Goal: Task Accomplishment & Management: Manage account settings

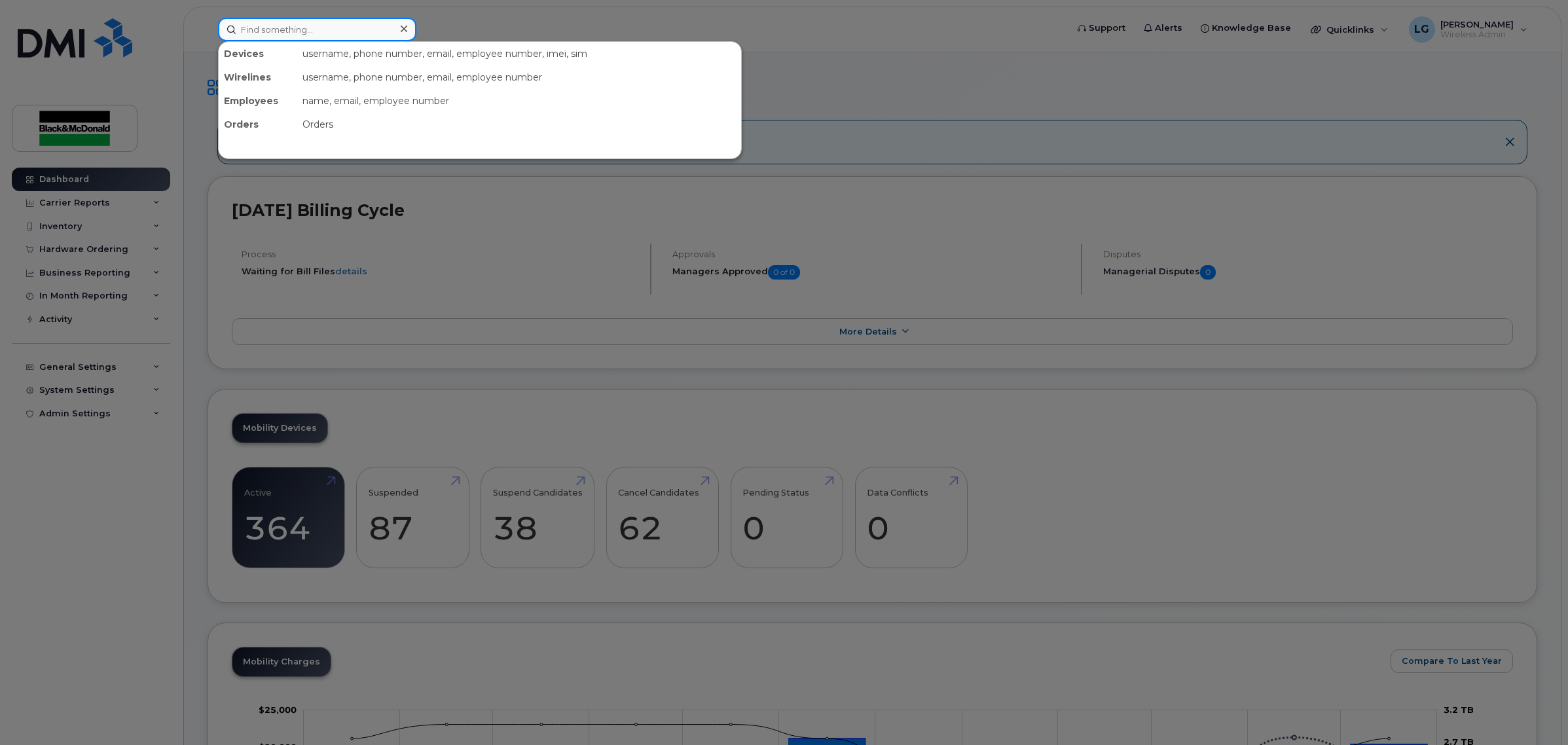
click at [309, 31] on input at bounding box center [317, 30] width 198 height 24
click at [322, 24] on input at bounding box center [317, 30] width 198 height 24
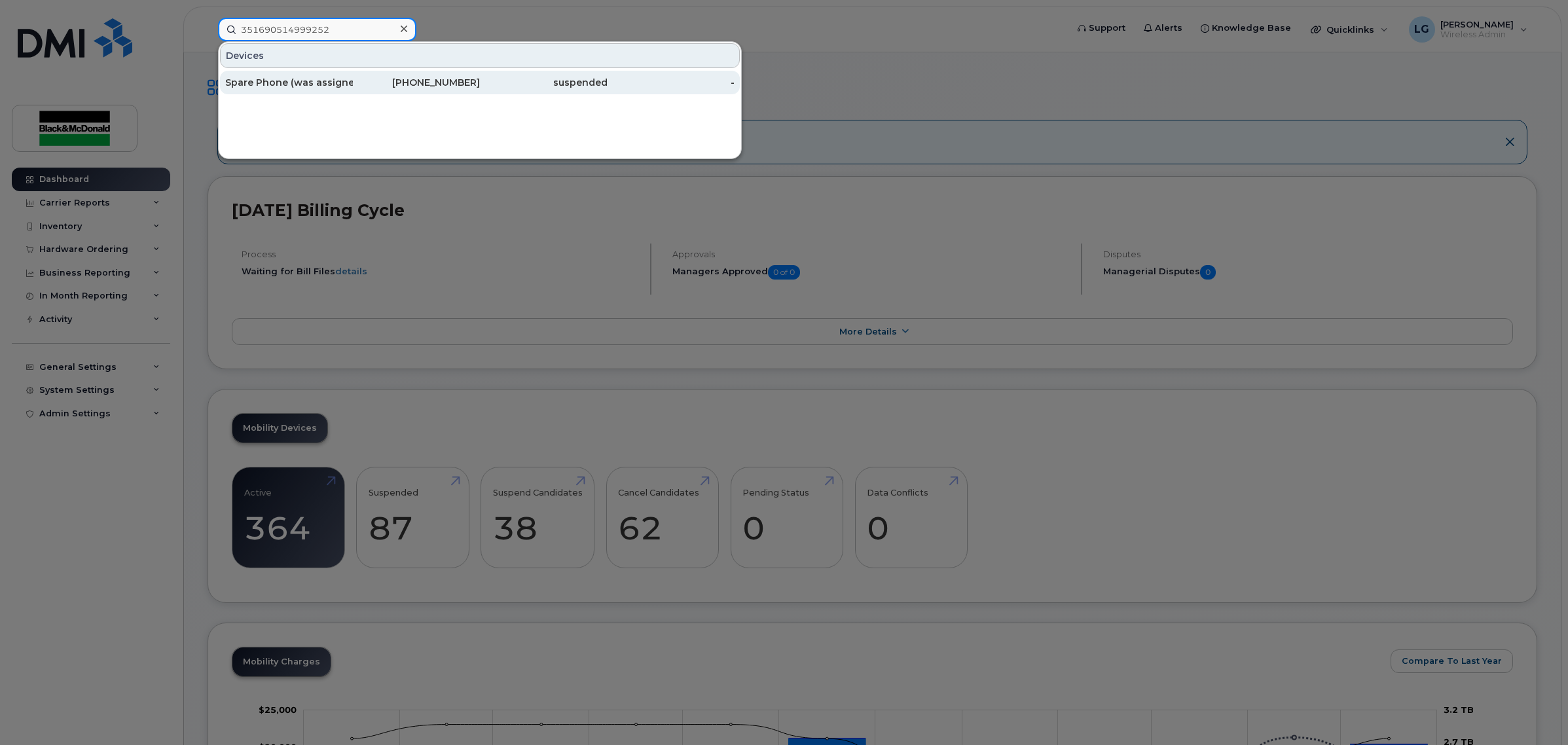
type input "351690514999252"
click at [506, 80] on div "suspended" at bounding box center [543, 83] width 128 height 13
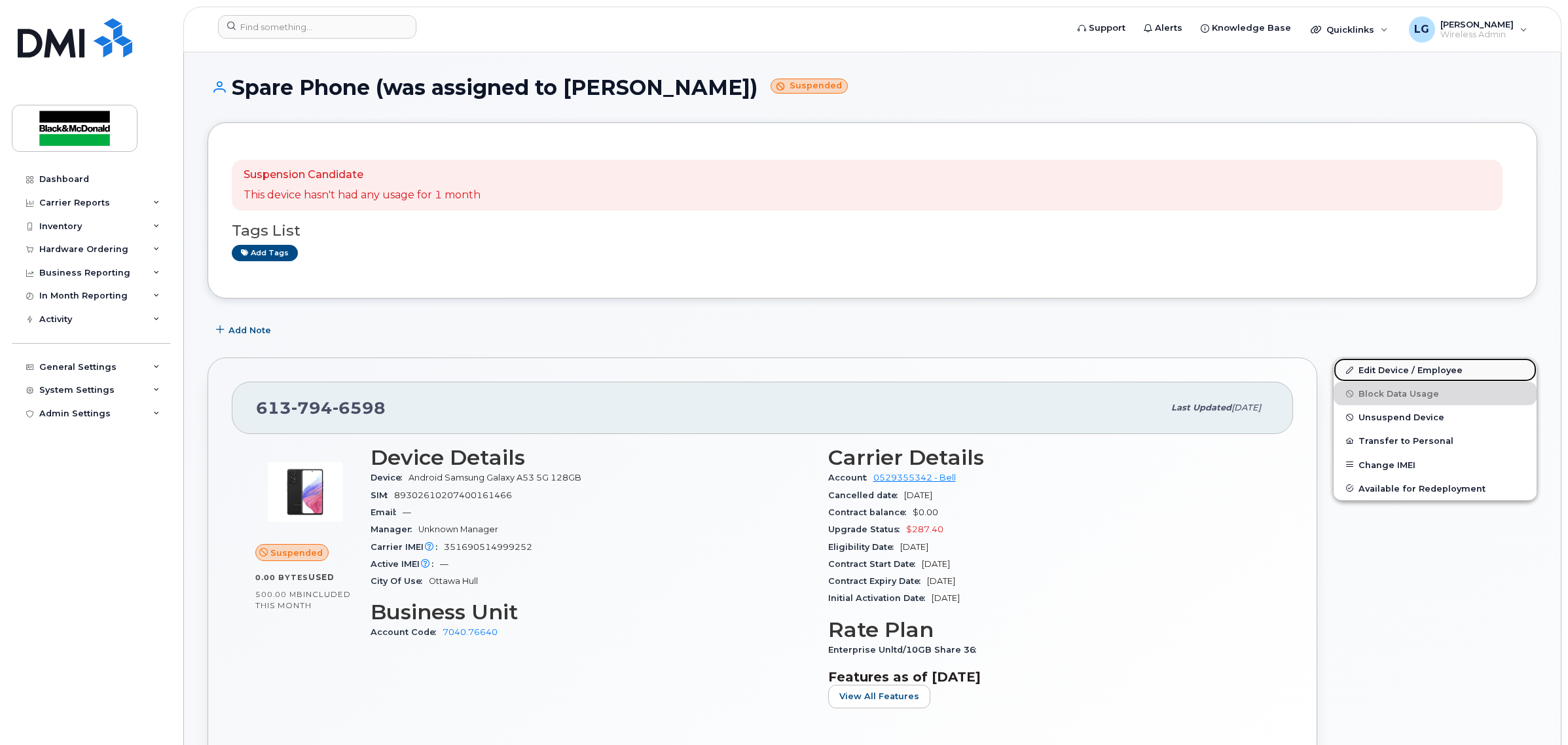
click at [1386, 367] on link "Edit Device / Employee" at bounding box center [1435, 370] width 203 height 24
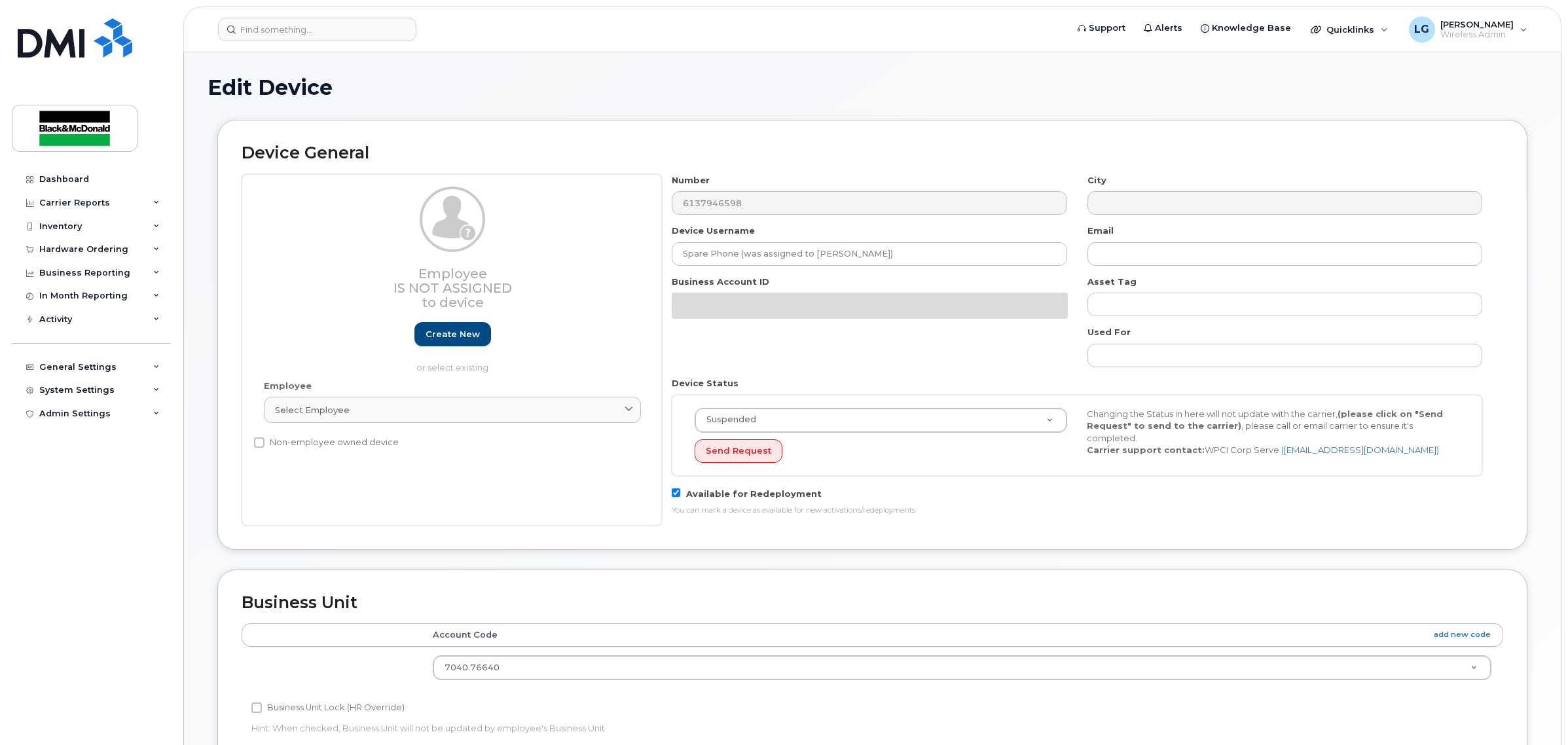
select select "10731671"
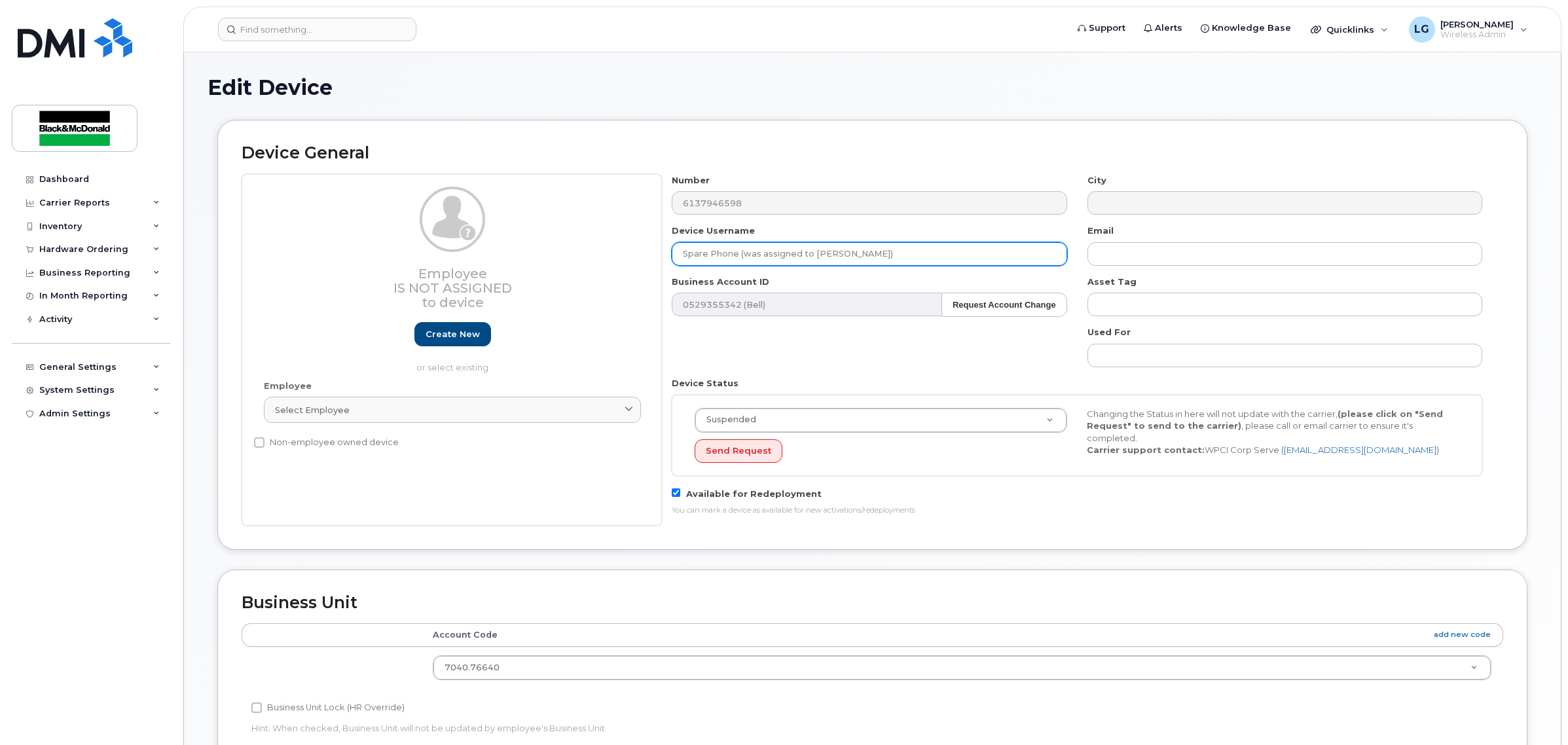
drag, startPoint x: 900, startPoint y: 253, endPoint x: 669, endPoint y: 247, distance: 231.1
click at [669, 247] on div "Device Username Spare Phone (was assigned to Heather Hall)" at bounding box center [869, 245] width 415 height 41
paste input "Jacob Charron"
type input "[PERSON_NAME]"
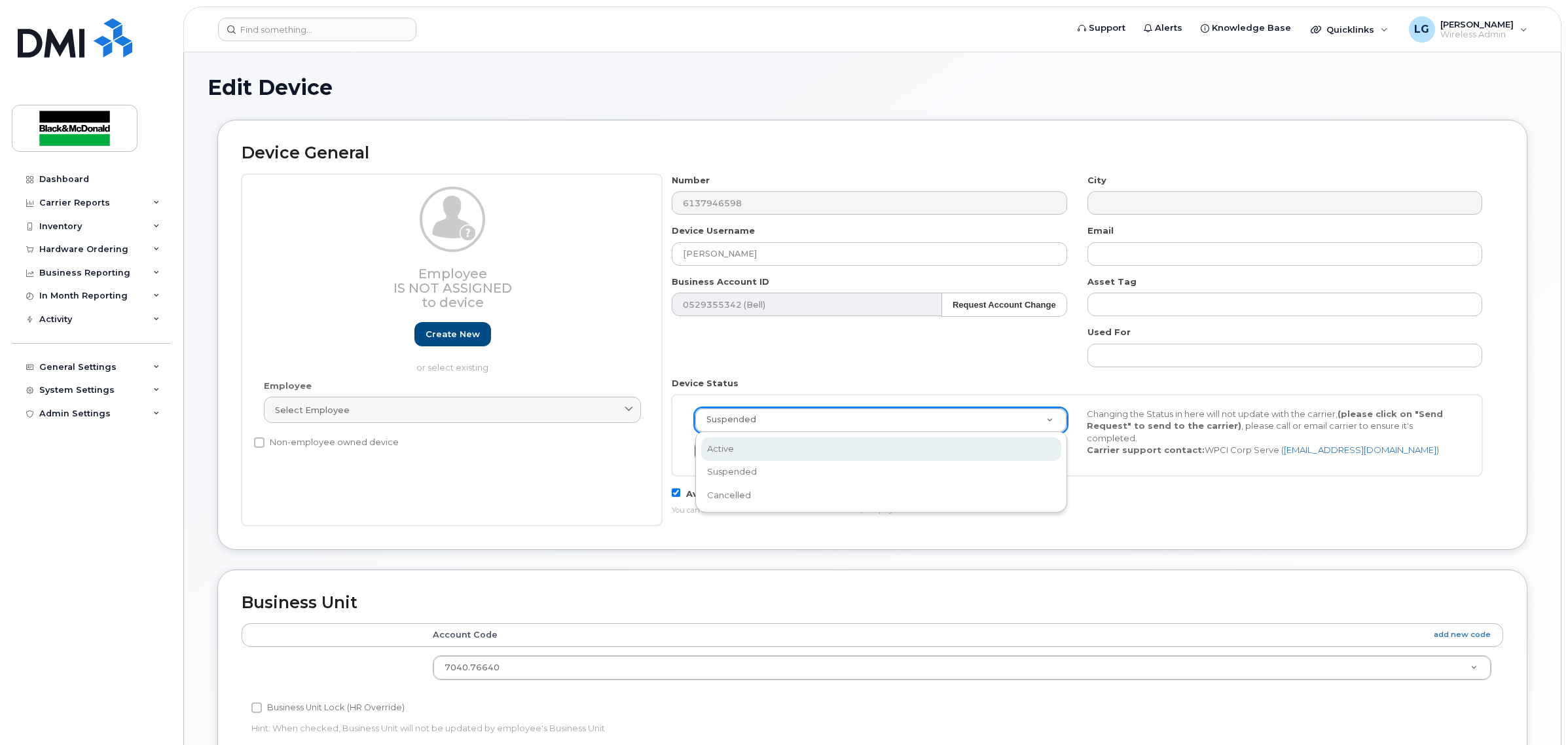
select select "active"
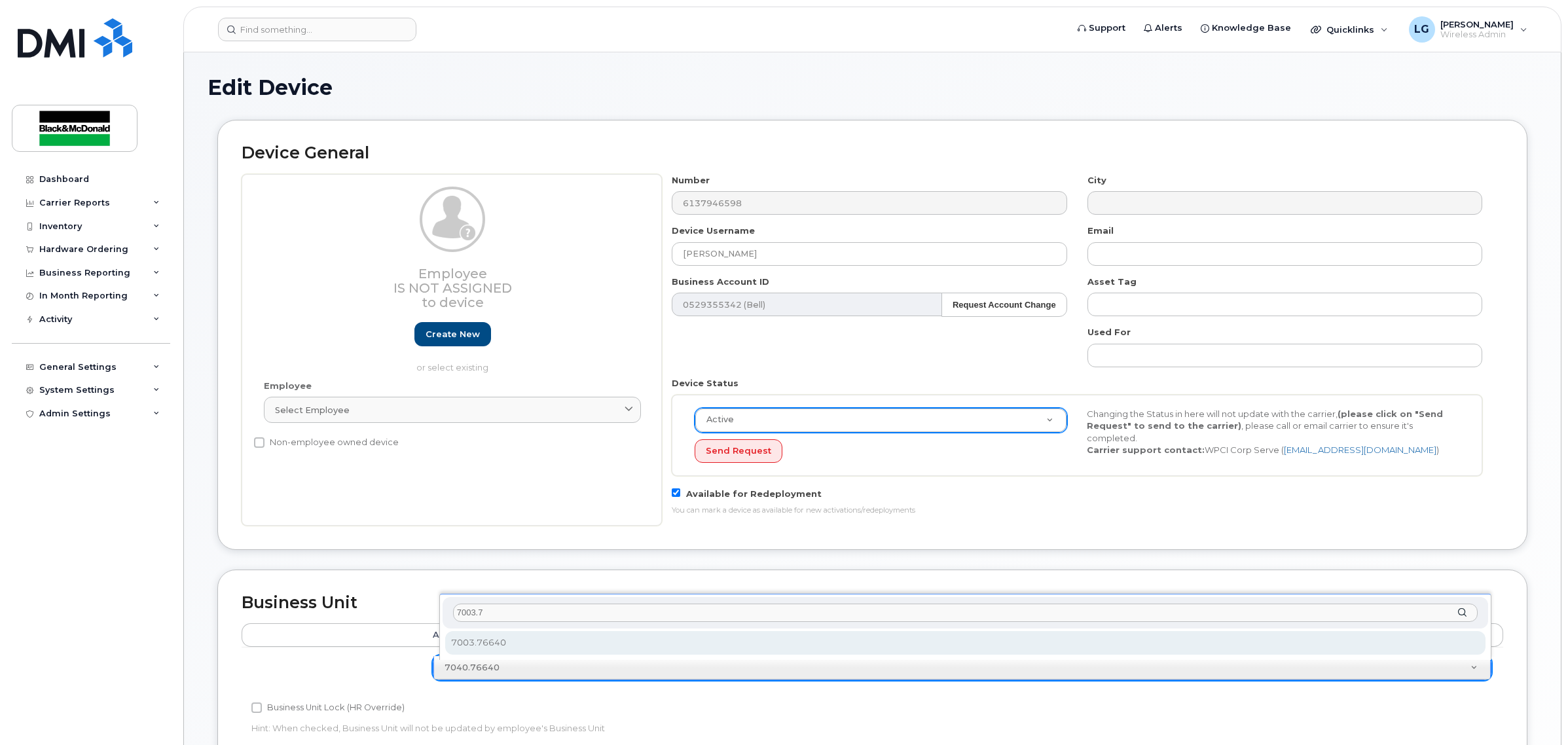
type input "7003.7"
select select "13934201"
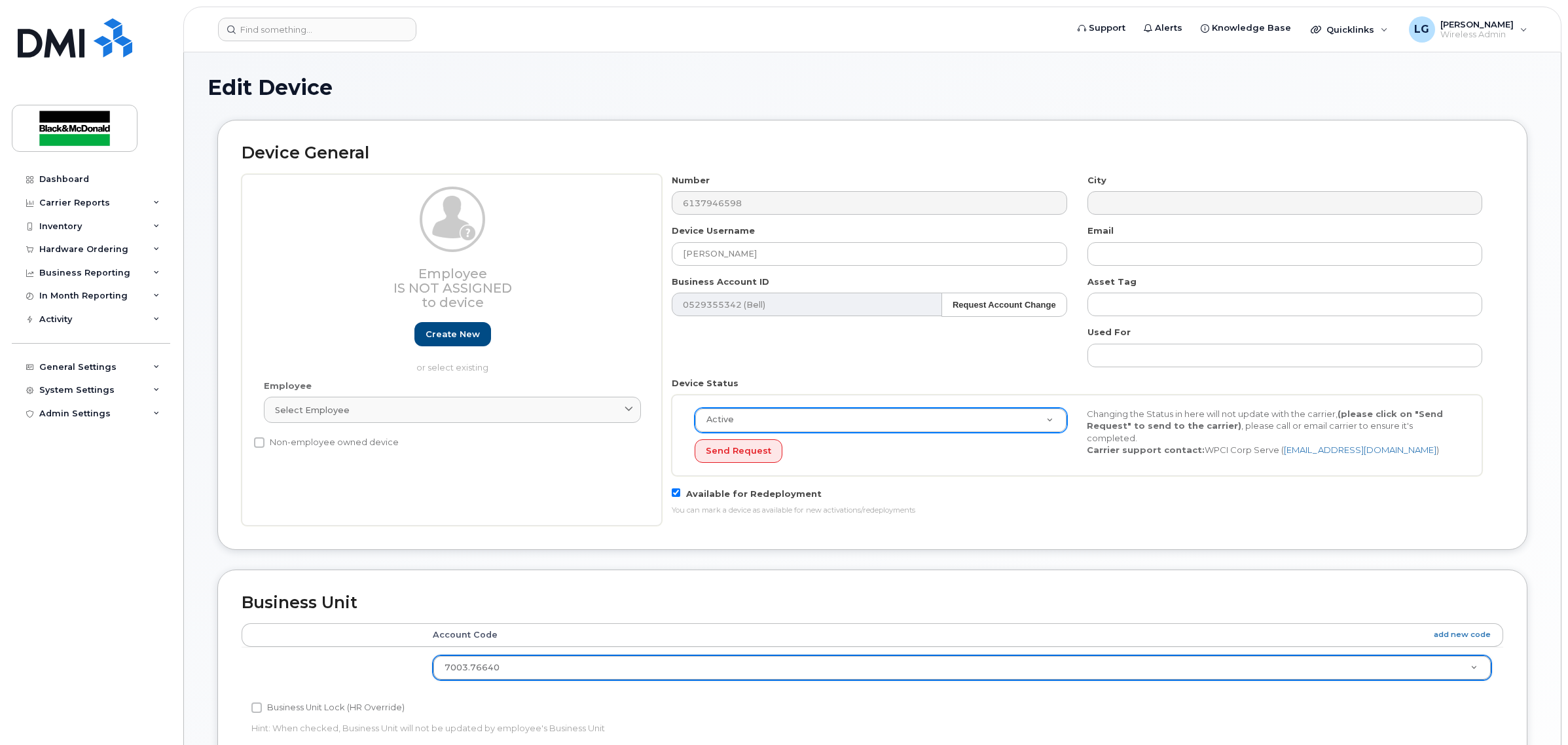
click at [642, 560] on div "Device General Employee Is not assigned to device Create new or select existing…" at bounding box center [872, 344] width 1330 height 449
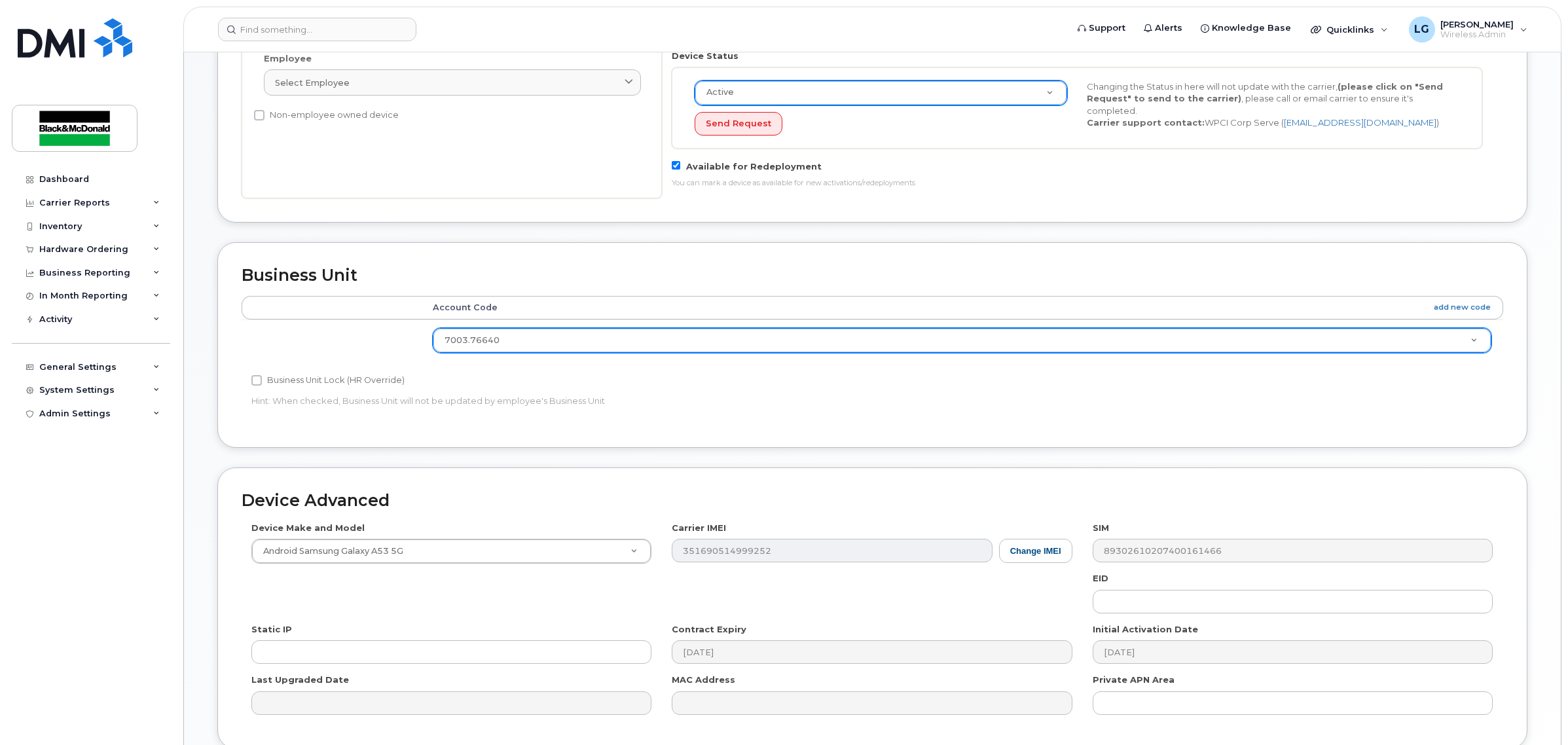
scroll to position [444, 0]
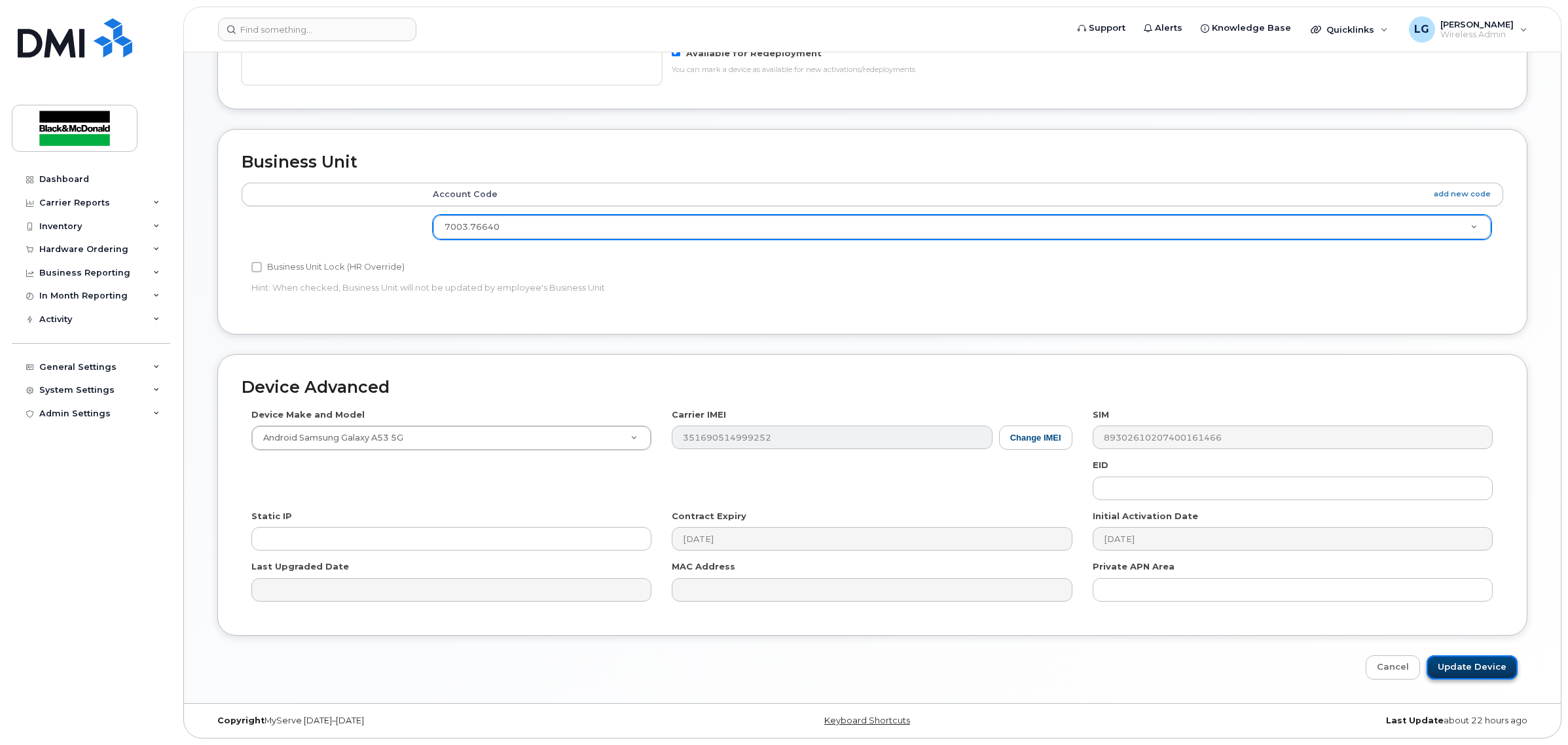
click at [1480, 665] on input "Update Device" at bounding box center [1472, 667] width 91 height 24
type input "Saving..."
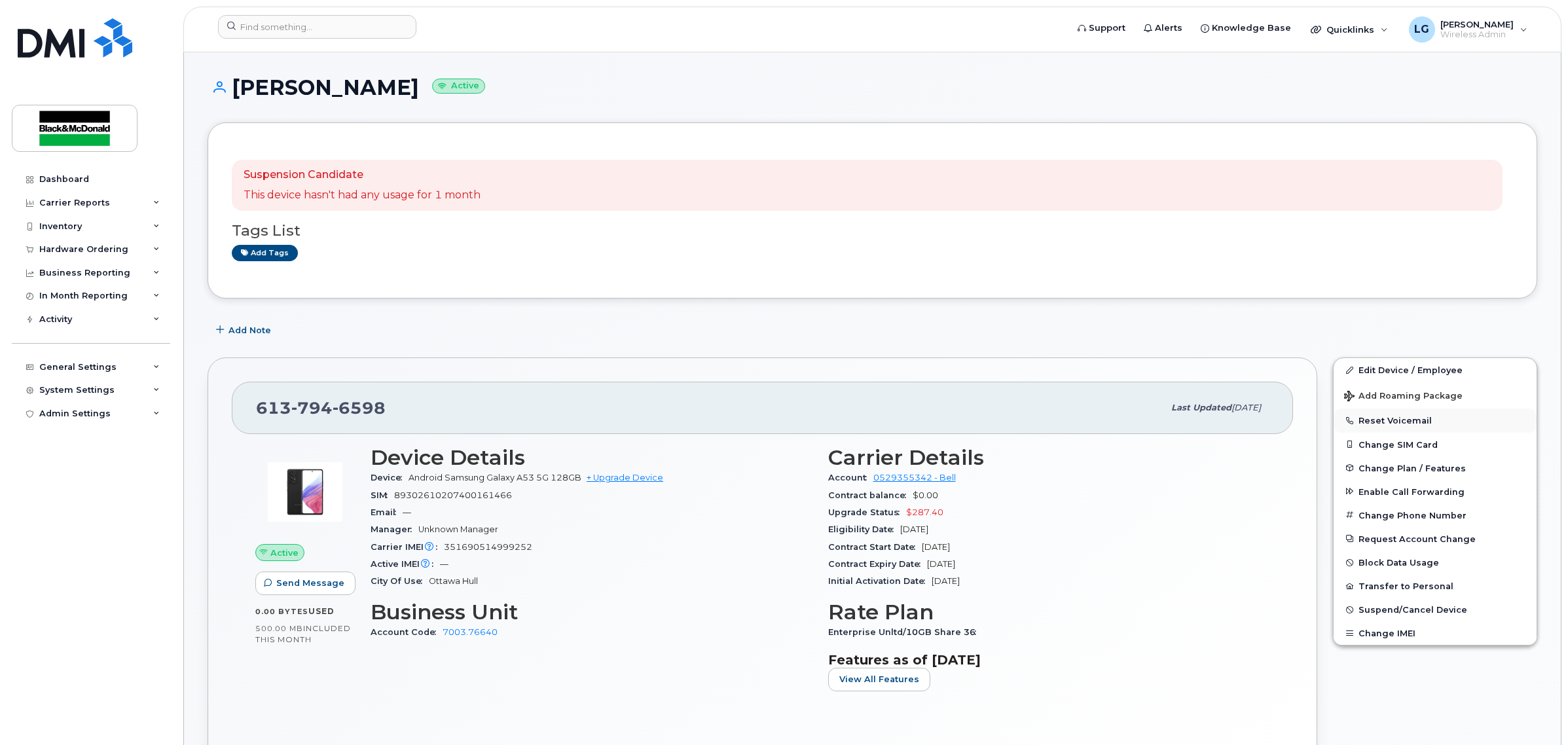
click at [1405, 417] on button "Reset Voicemail" at bounding box center [1435, 420] width 203 height 24
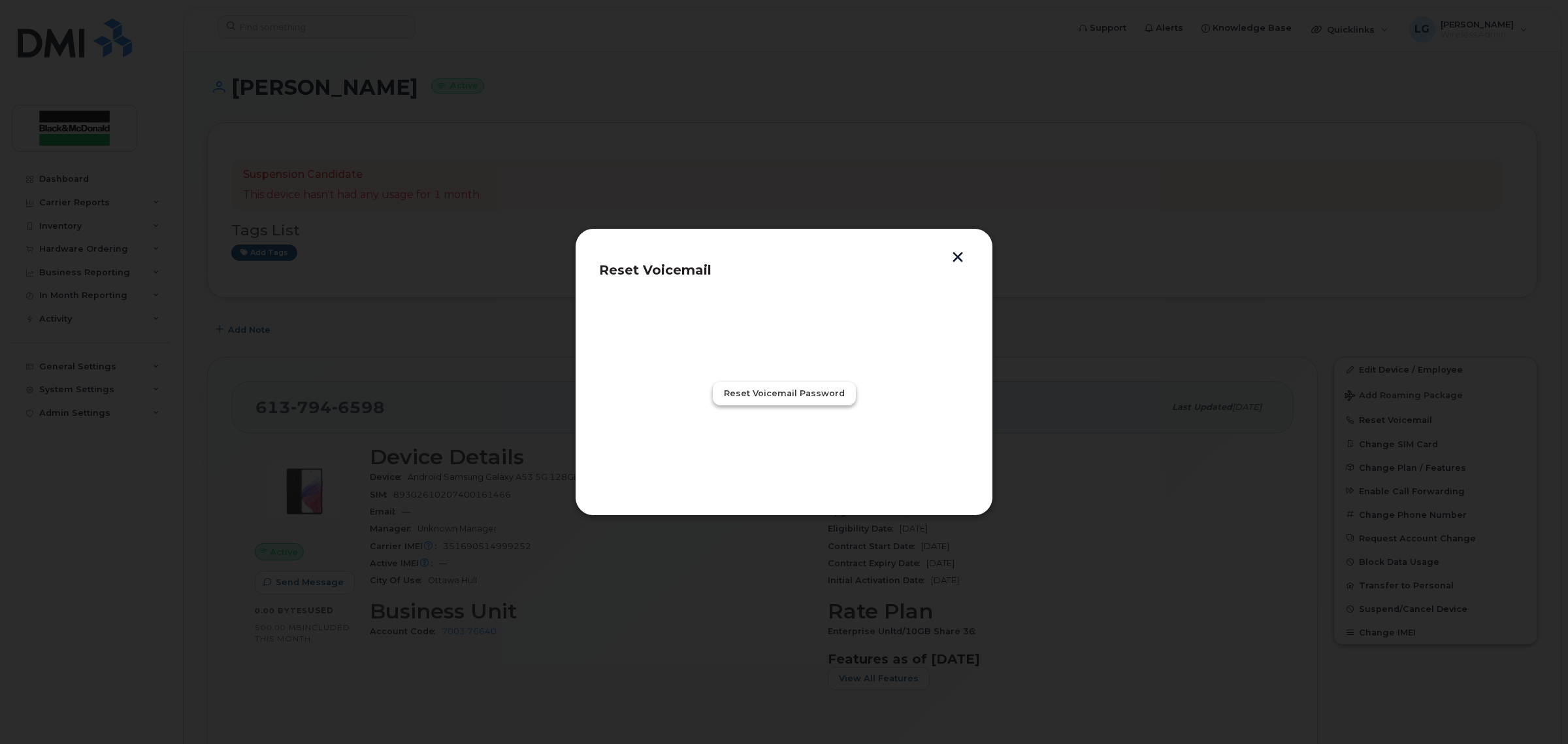
click at [774, 404] on button "Reset Voicemail Password" at bounding box center [784, 393] width 143 height 24
click at [785, 456] on span "Close" at bounding box center [783, 450] width 26 height 13
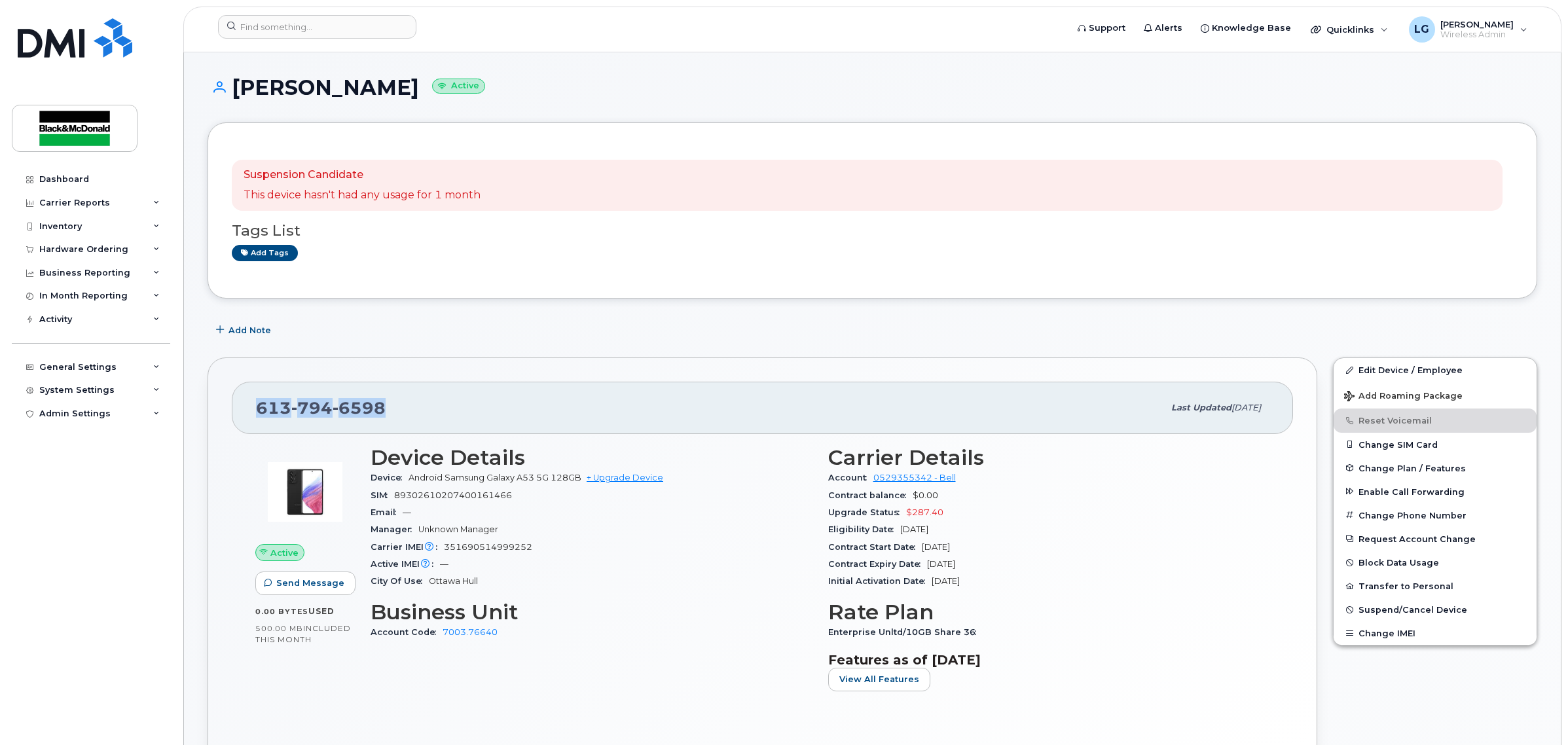
drag, startPoint x: 381, startPoint y: 413, endPoint x: 244, endPoint y: 412, distance: 137.0
click at [244, 412] on div "613 794 6598 Last updated Aug 13, 2025" at bounding box center [762, 407] width 1061 height 52
copy span "613 794 6598"
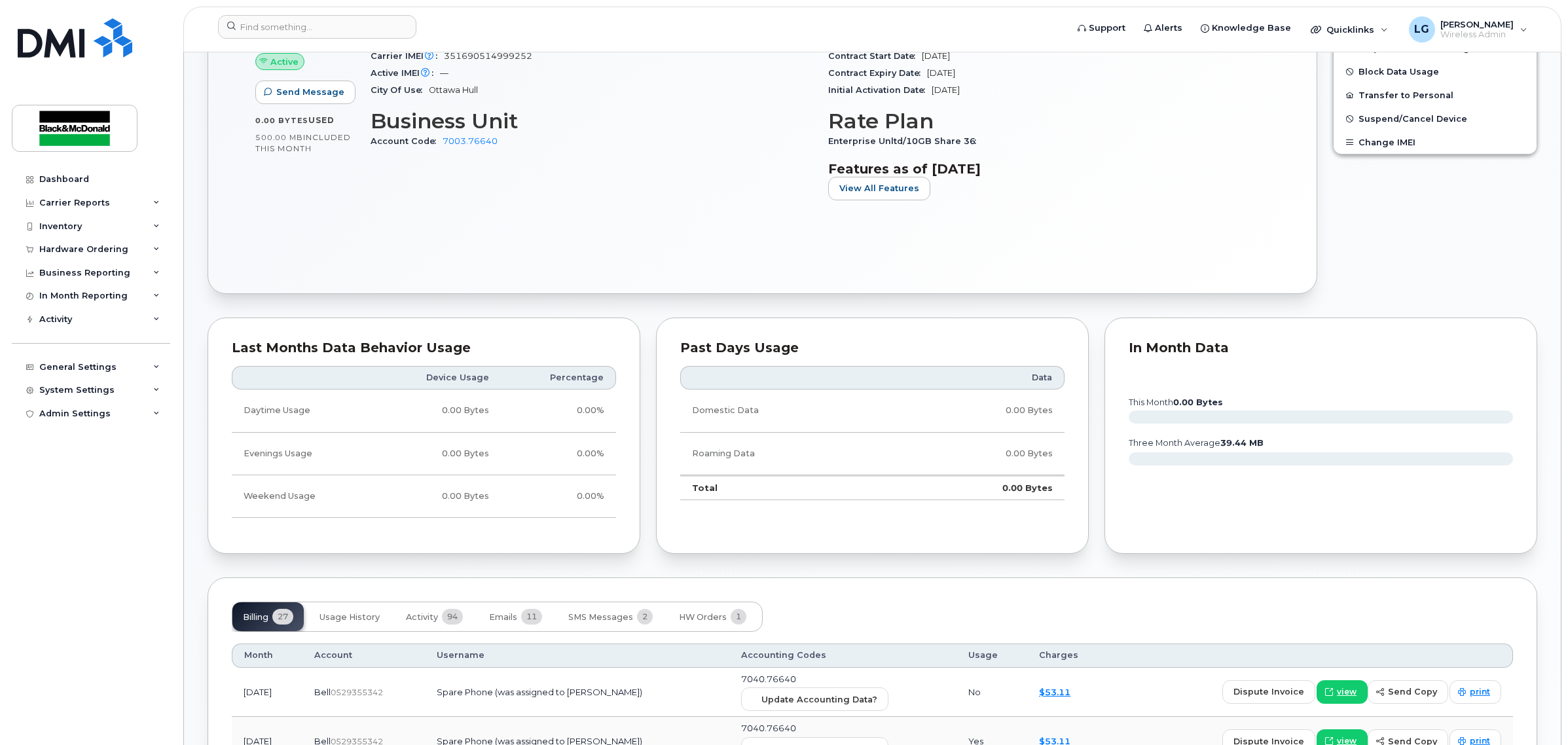
scroll to position [736, 0]
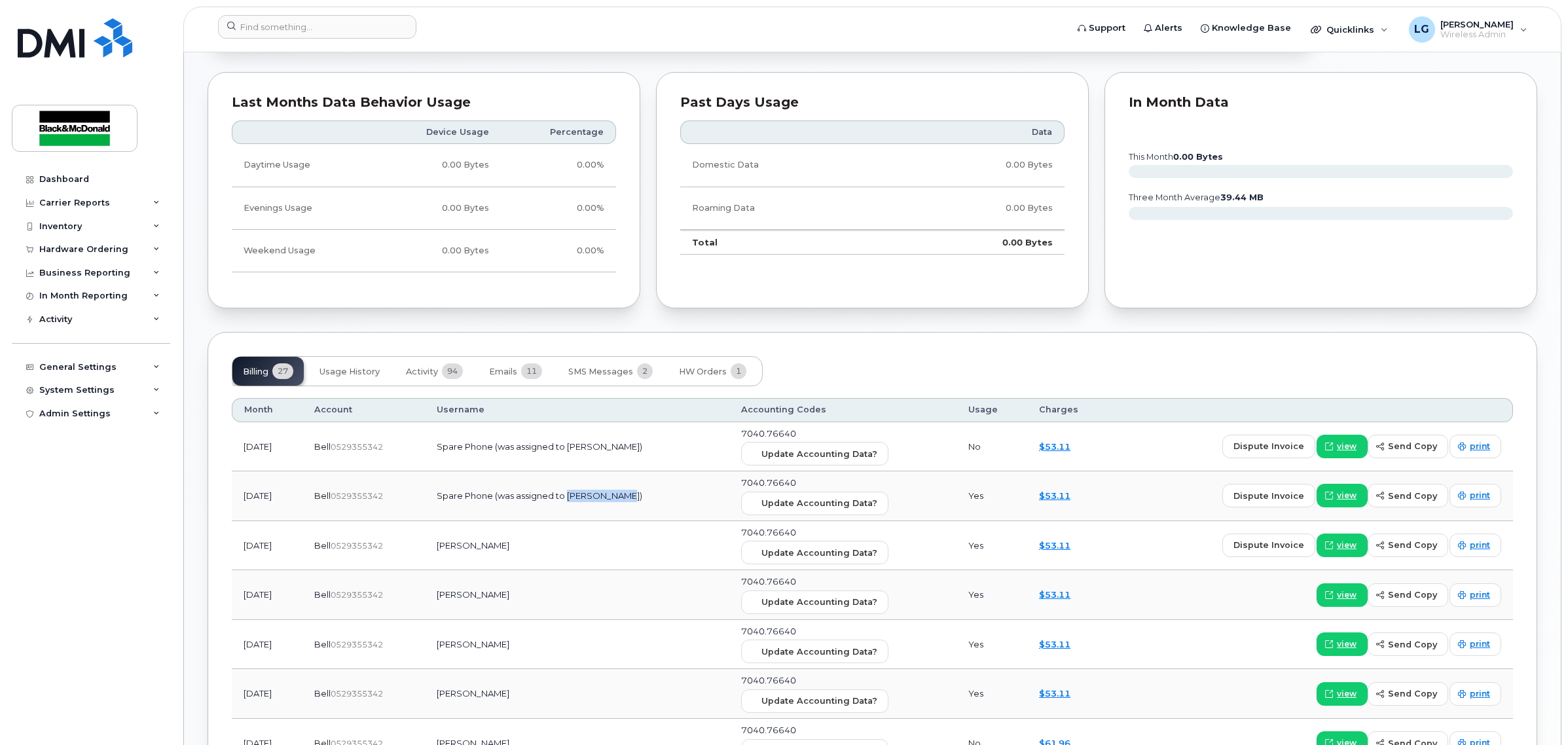
drag, startPoint x: 643, startPoint y: 499, endPoint x: 590, endPoint y: 495, distance: 53.2
click at [590, 495] on td "Spare Phone (was assigned to Heather Hall)" at bounding box center [577, 496] width 305 height 49
copy td "Heather Hall"
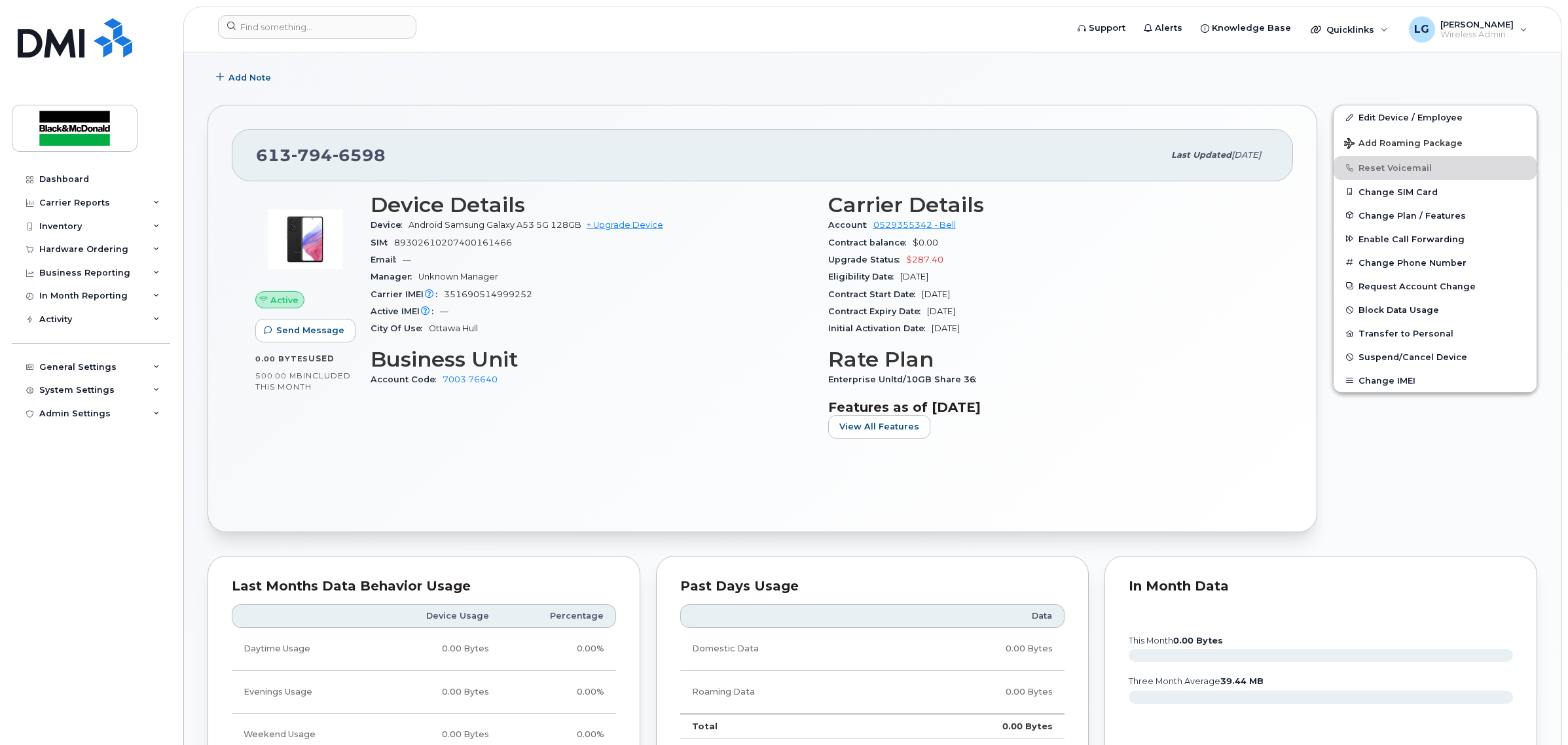
scroll to position [164, 0]
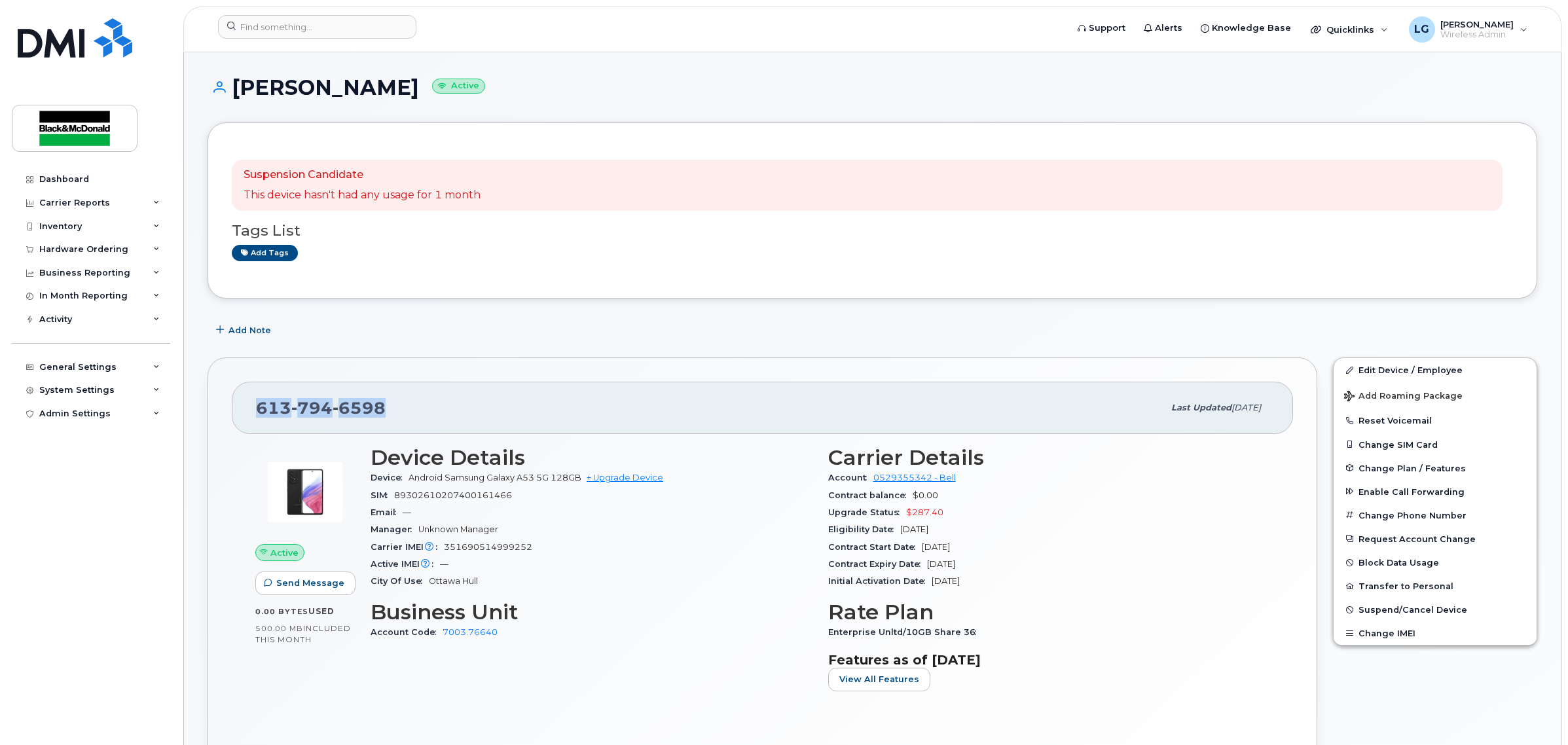
drag, startPoint x: 393, startPoint y: 410, endPoint x: 249, endPoint y: 411, distance: 144.0
click at [249, 411] on div "[PHONE_NUMBER] Last updated [DATE]" at bounding box center [762, 407] width 1061 height 52
copy span "613 794 6598"
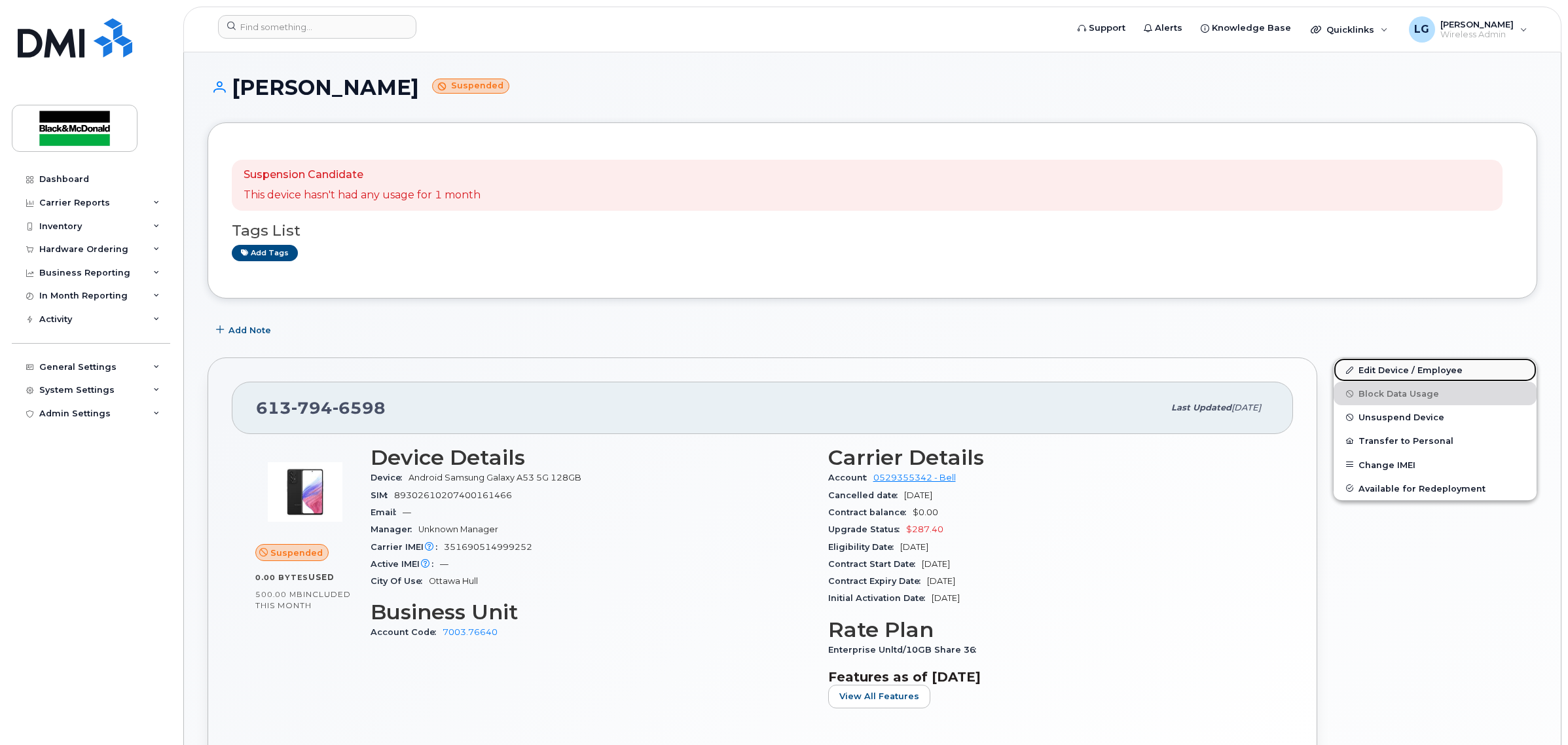
click at [1418, 371] on link "Edit Device / Employee" at bounding box center [1435, 370] width 203 height 24
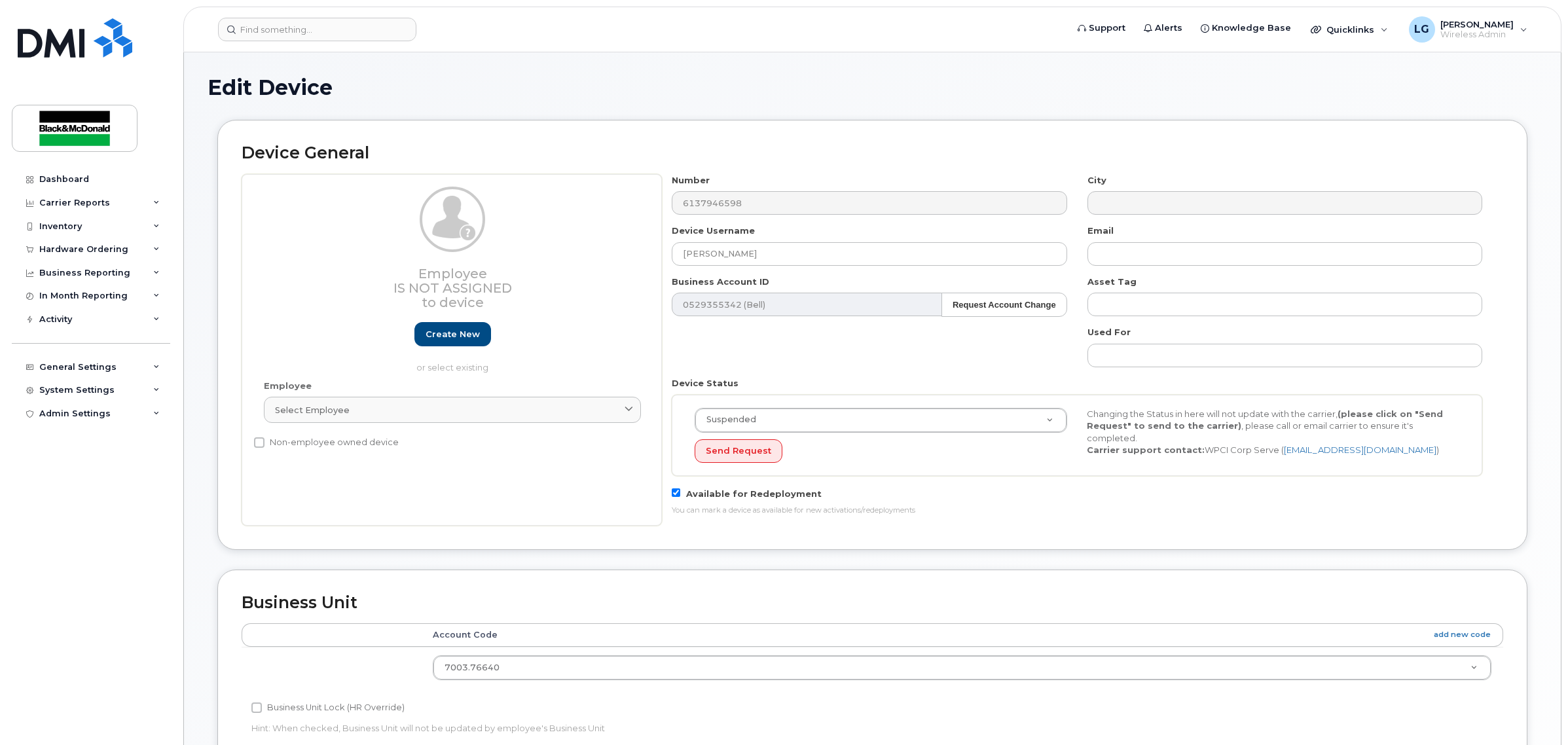
select select "13934201"
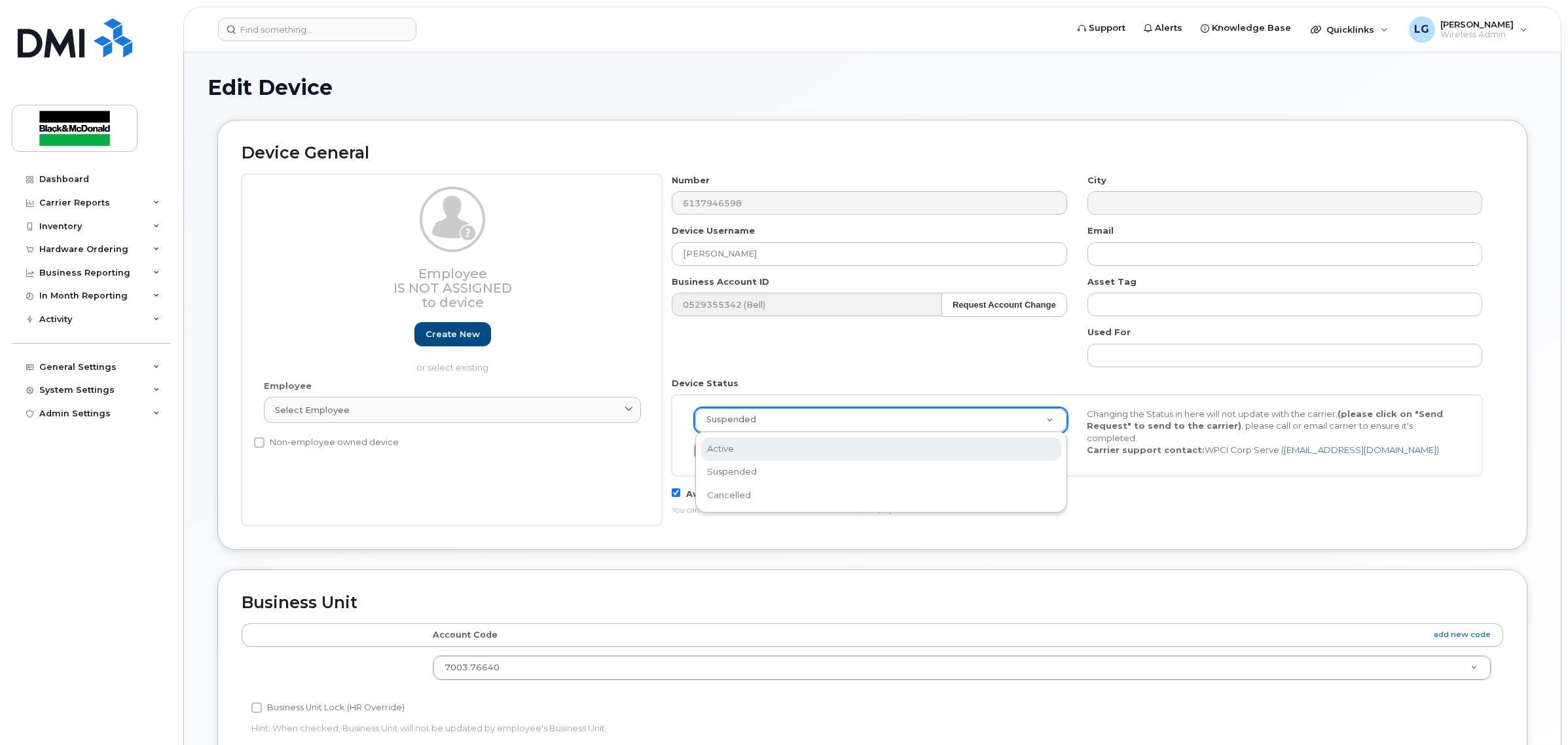
select select "active"
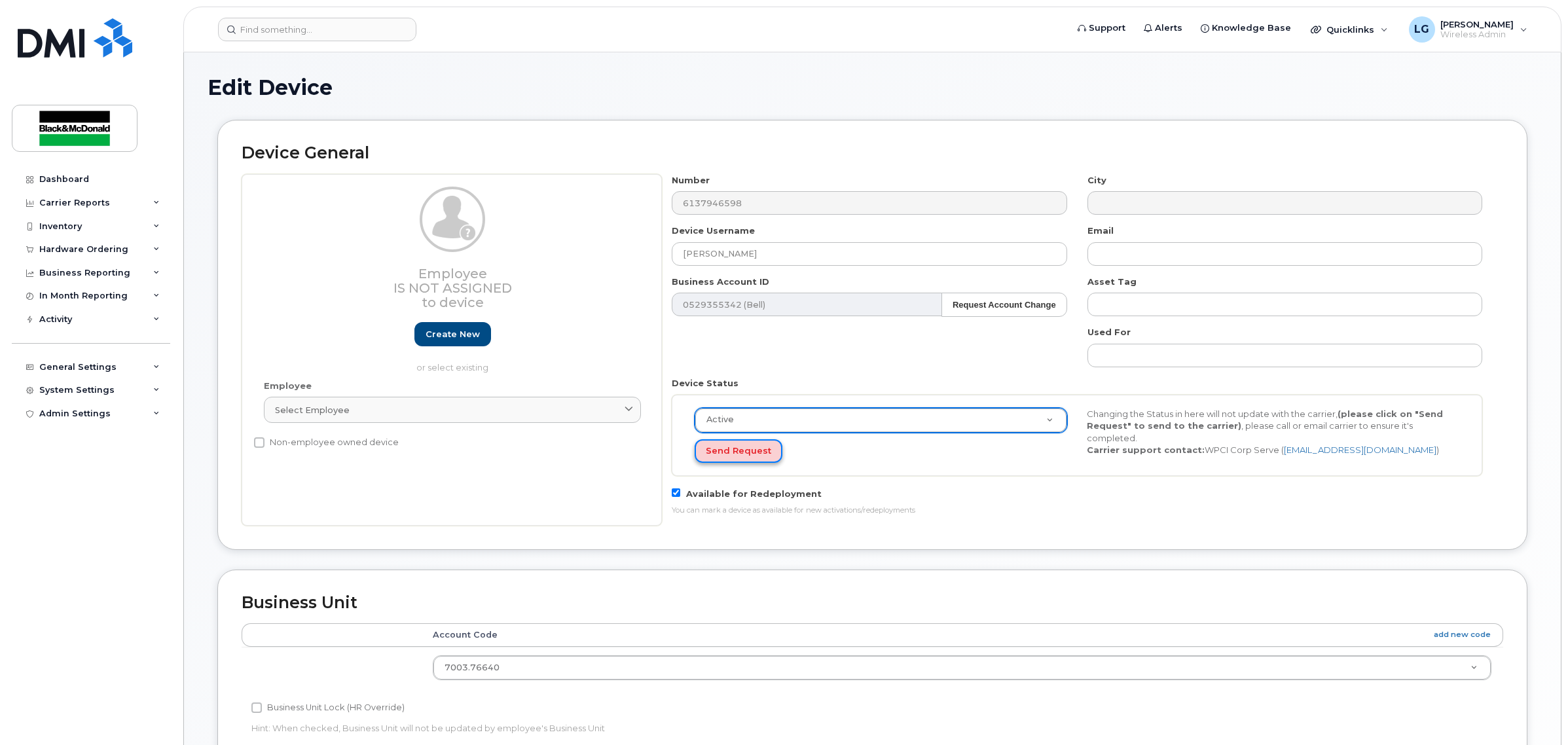
click at [742, 455] on button "Send Request" at bounding box center [739, 451] width 88 height 24
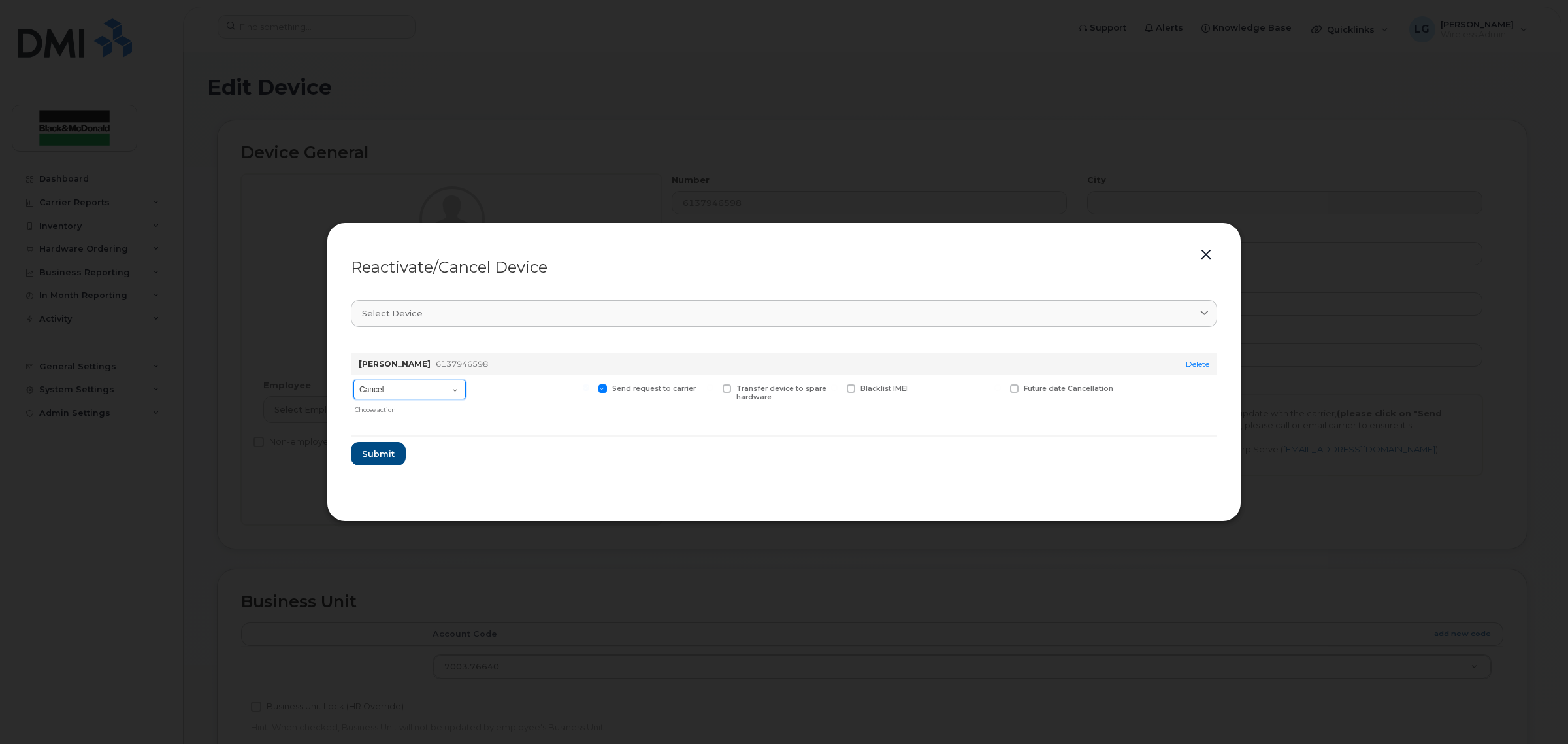
click at [403, 391] on select "Cancel Suspend - Extend Suspension Reactivate" at bounding box center [409, 390] width 113 height 20
select select "[object Object]"
click at [353, 380] on select "Cancel Suspend - Extend Suspension Reactivate" at bounding box center [409, 390] width 113 height 20
click at [386, 451] on span "Submit" at bounding box center [378, 454] width 32 height 13
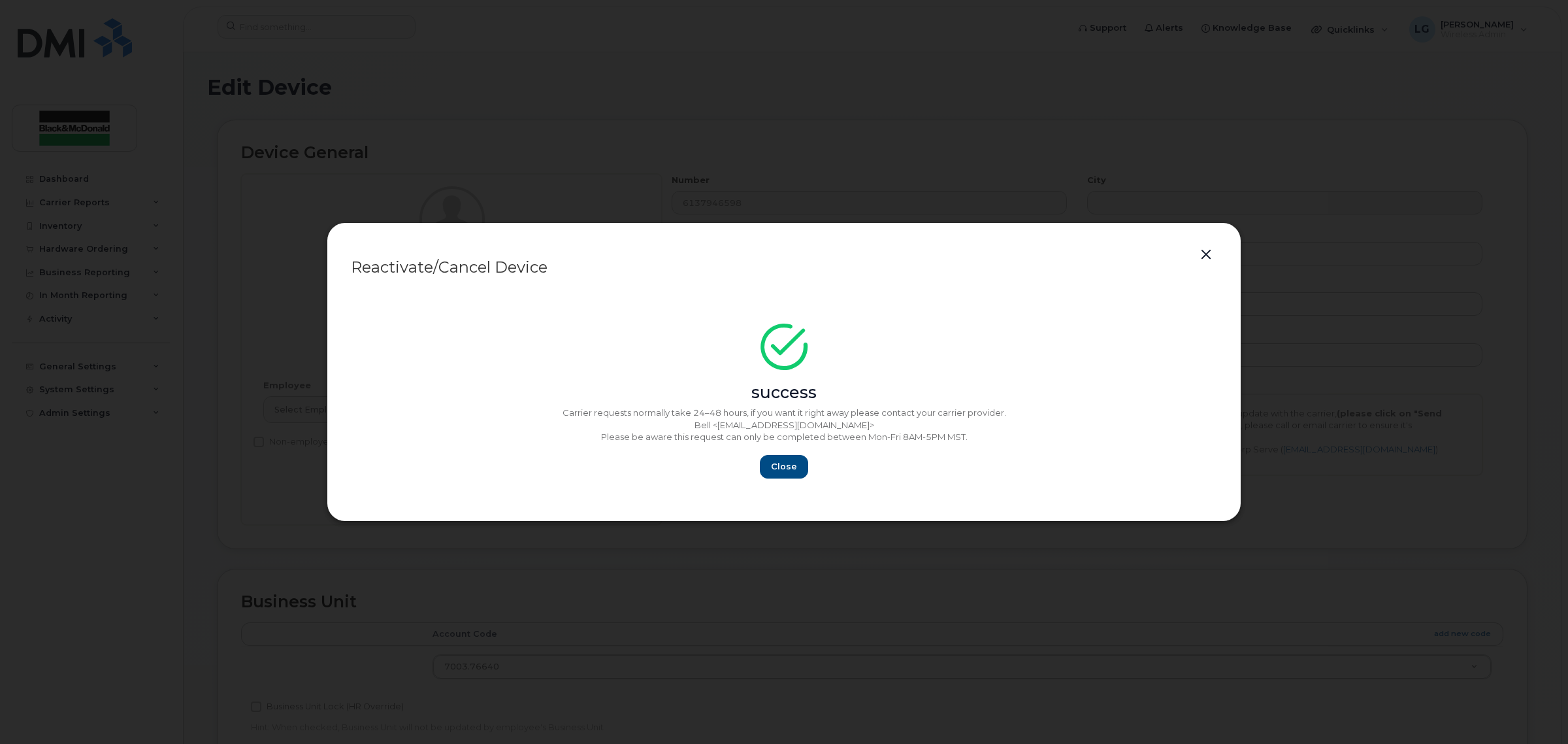
click at [1196, 257] on button "button" at bounding box center [1206, 255] width 20 height 18
click at [1201, 256] on button "button" at bounding box center [1206, 255] width 20 height 18
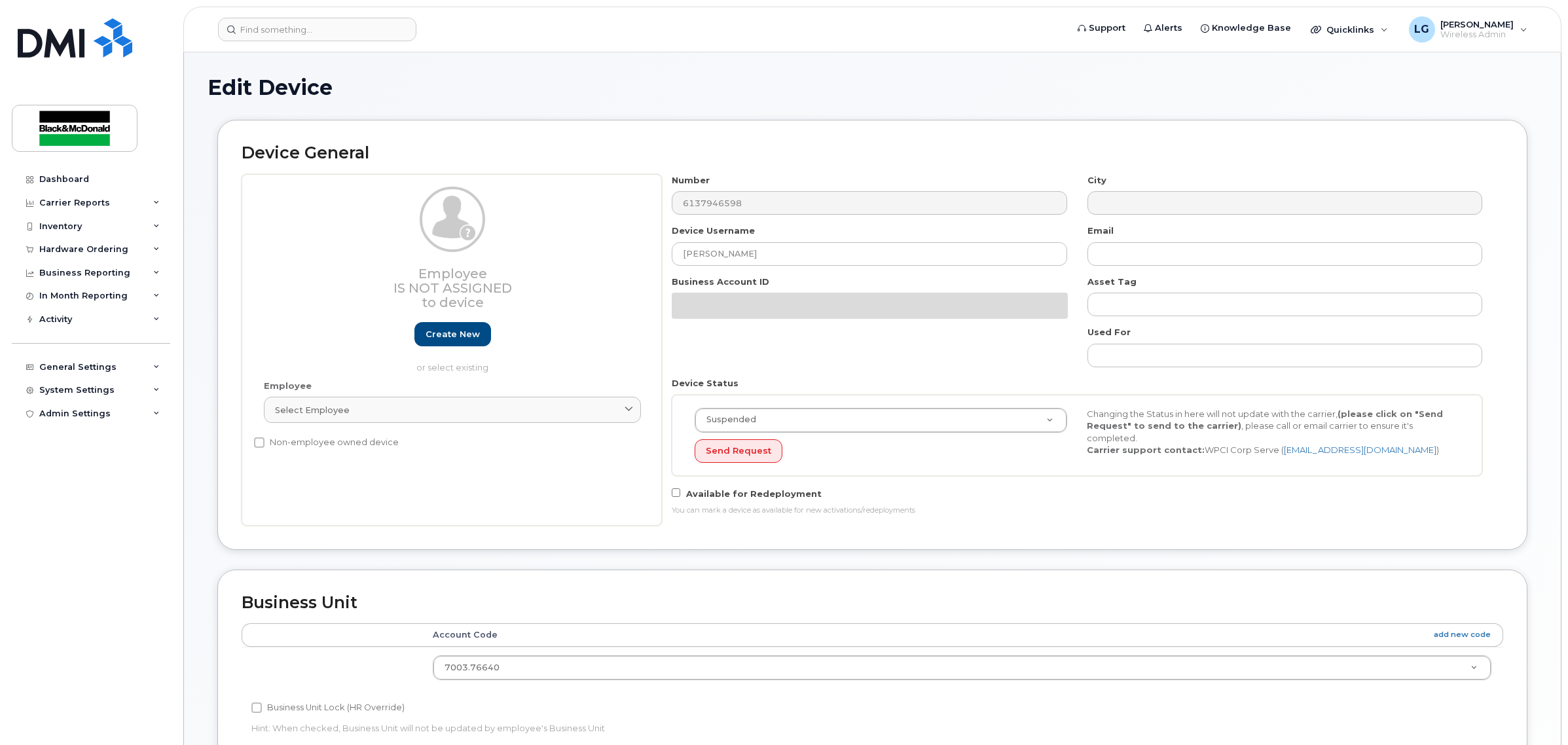
select select "13934201"
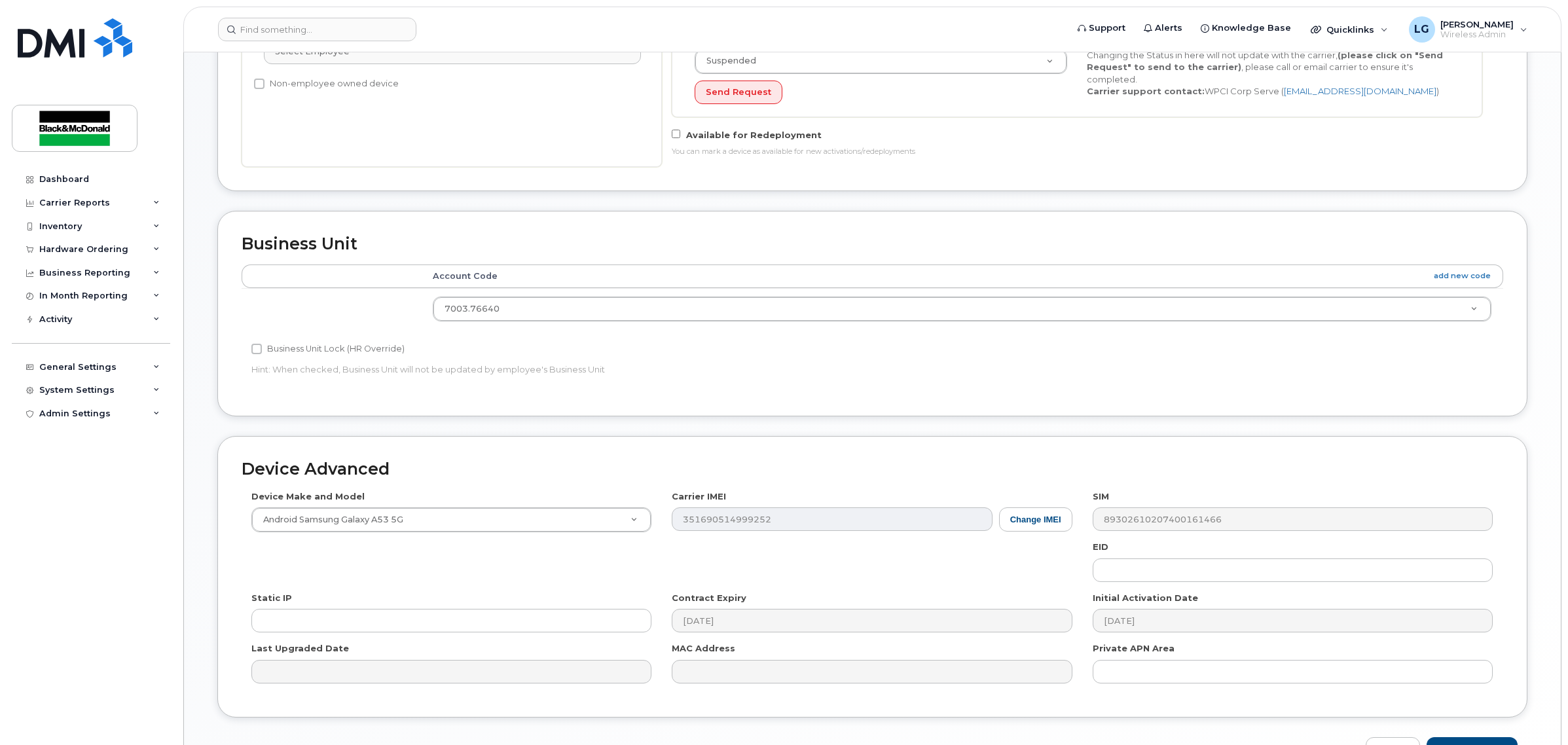
scroll to position [444, 0]
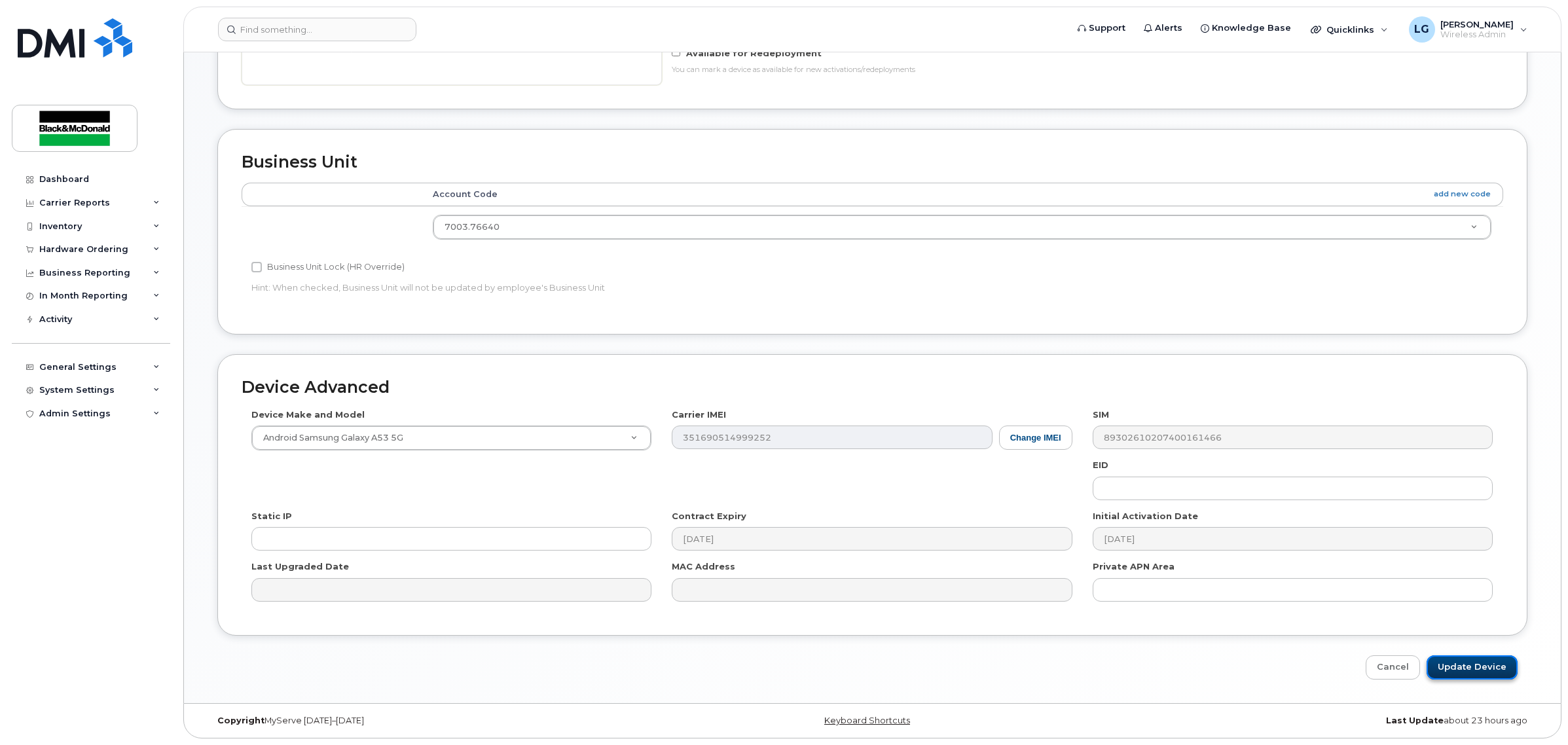
click at [1483, 669] on input "Update Device" at bounding box center [1472, 667] width 91 height 24
type input "Saving..."
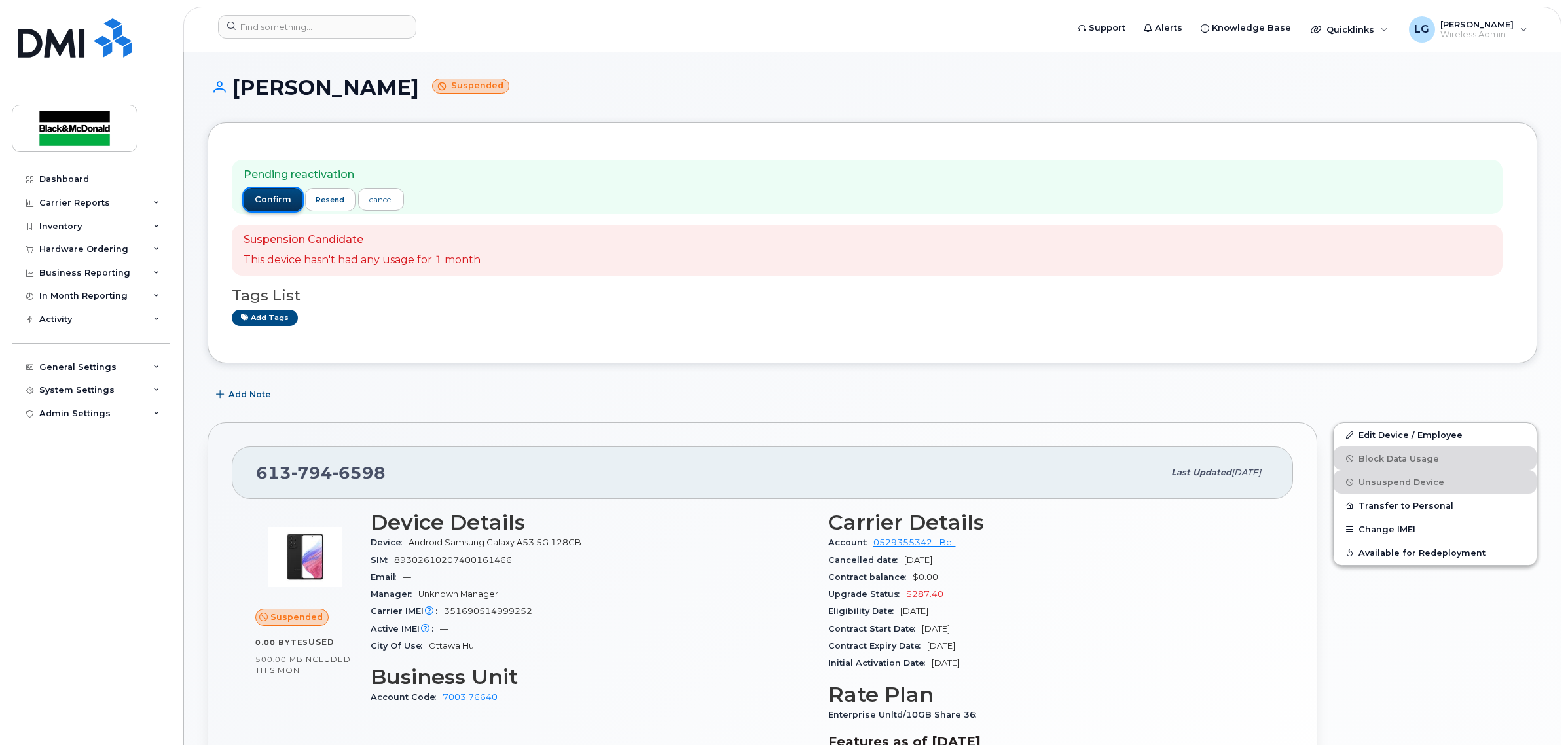
click at [277, 196] on span "confirm" at bounding box center [273, 200] width 37 height 12
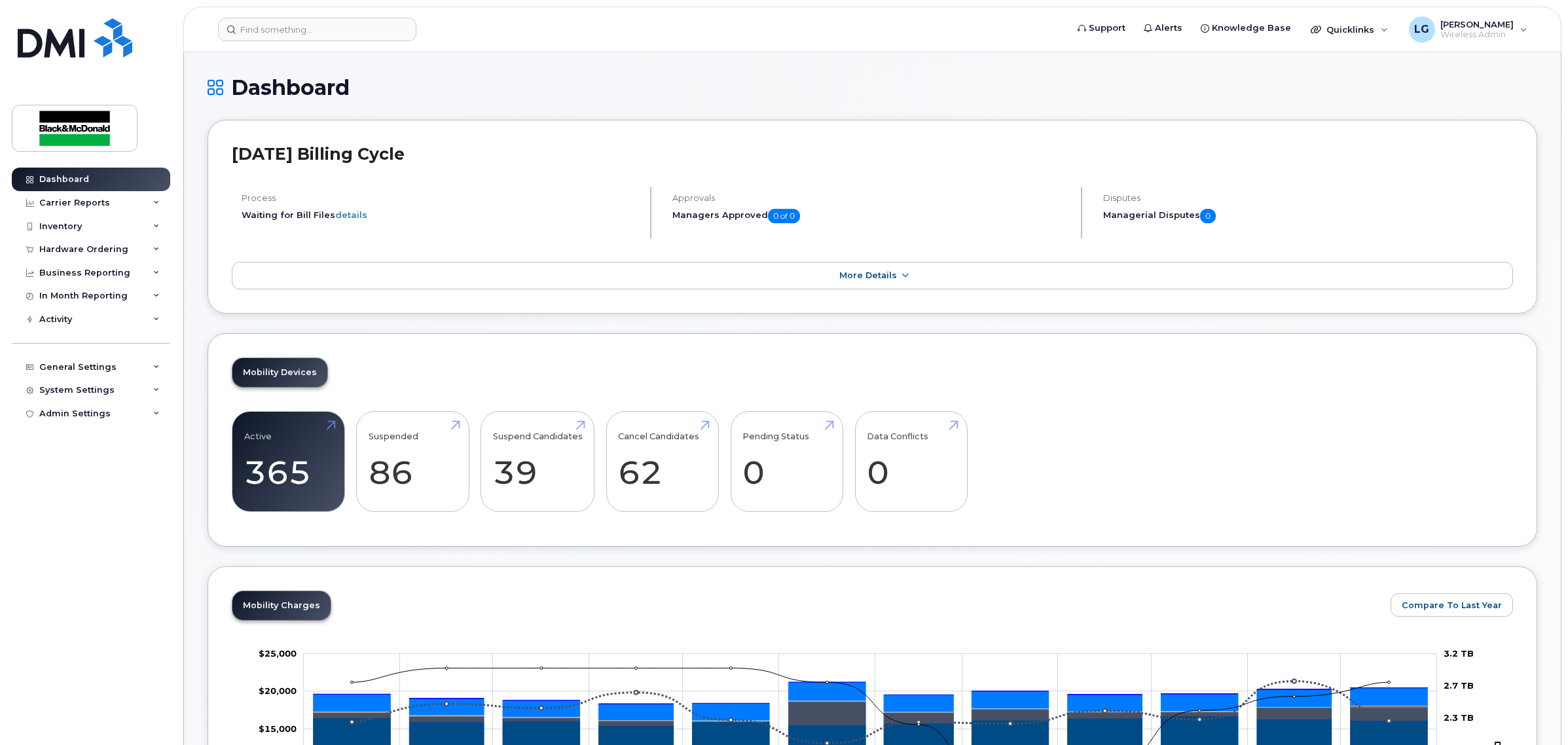
click at [334, 15] on header "Support Alerts Knowledge Base Quicklinks Suspend / Cancel Device Change SIM Car…" at bounding box center [872, 30] width 1378 height 46
click at [339, 35] on input at bounding box center [317, 30] width 198 height 24
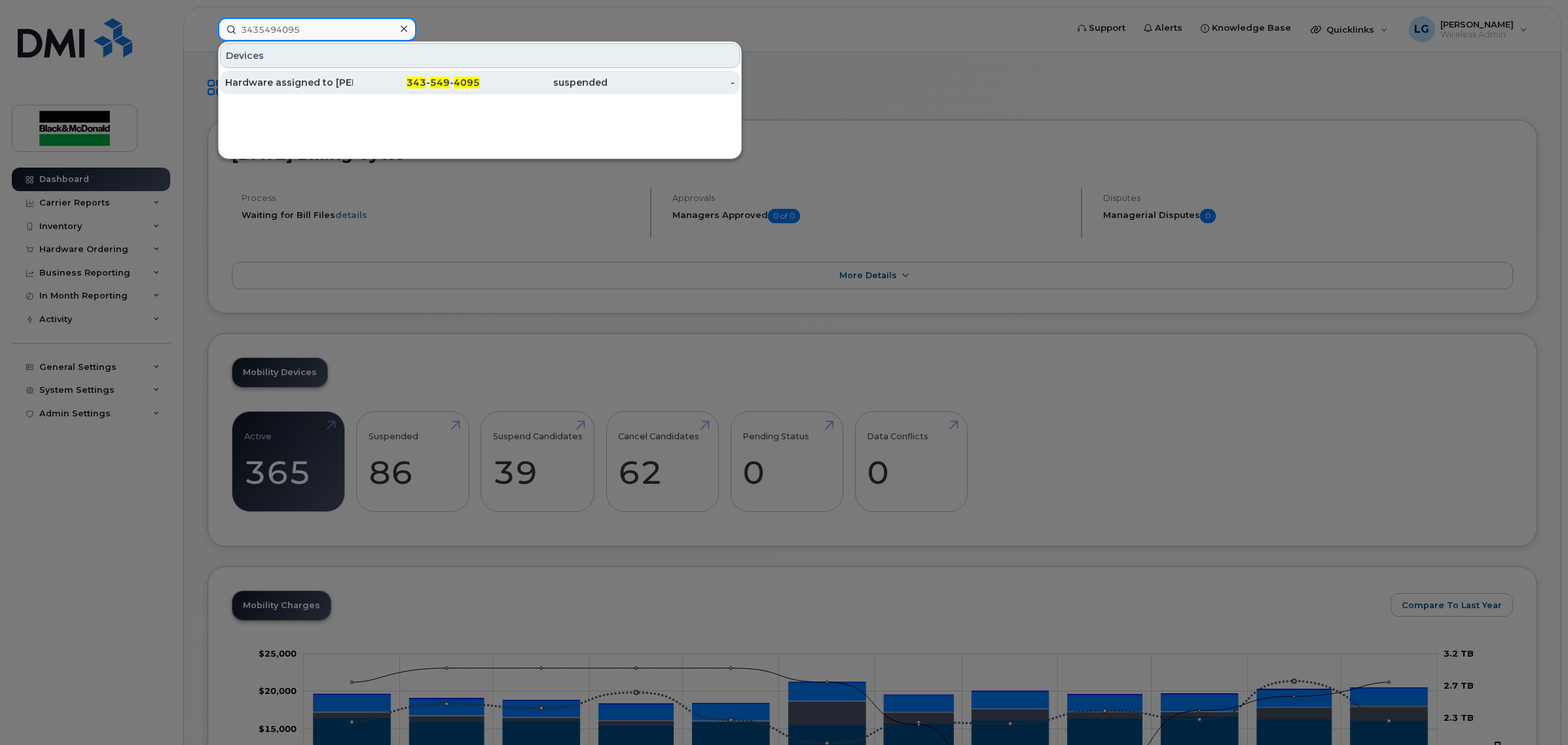
type input "3435494095"
click at [558, 86] on div "suspended" at bounding box center [543, 83] width 128 height 13
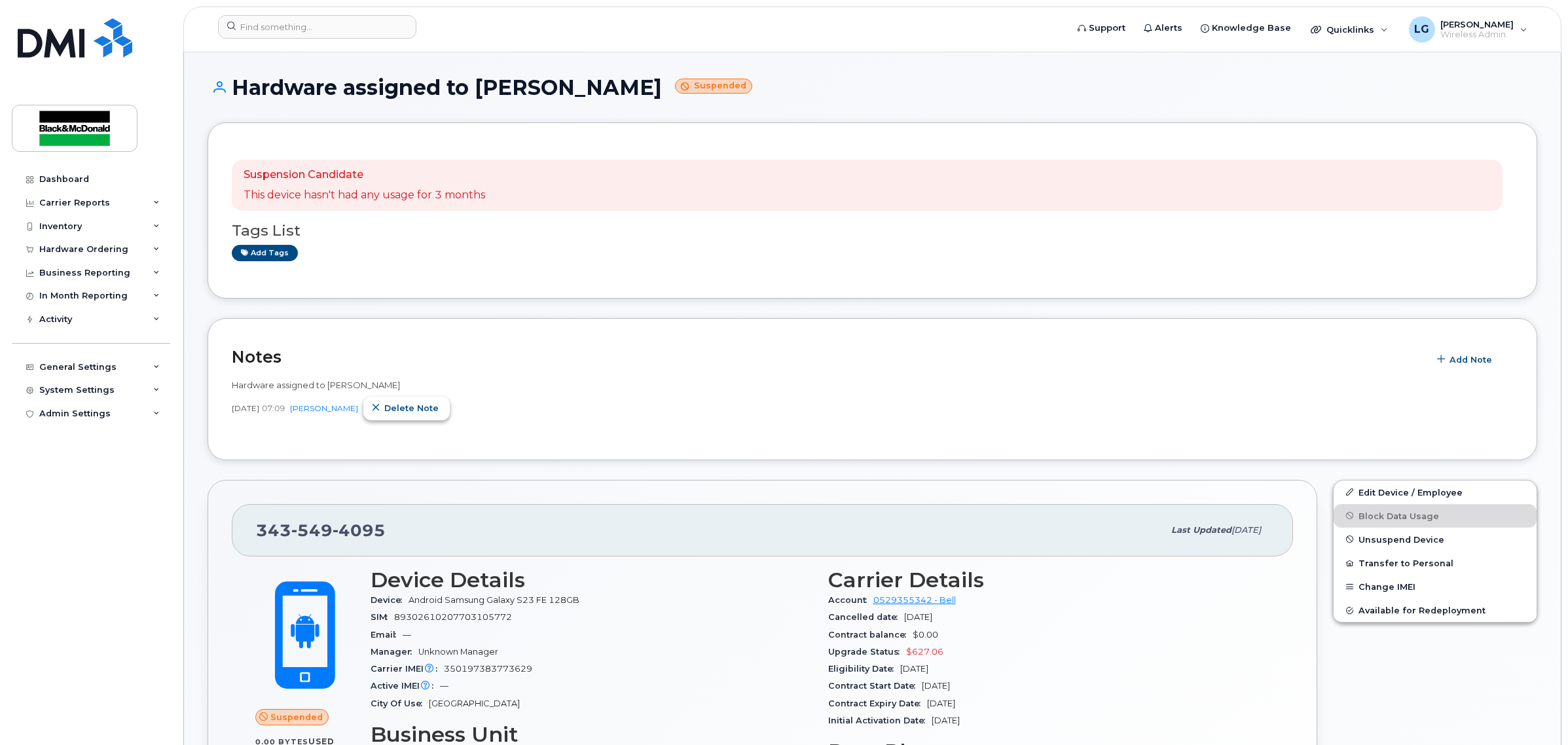
click at [406, 409] on span "Delete note" at bounding box center [412, 408] width 55 height 13
